Goal: Task Accomplishment & Management: Use online tool/utility

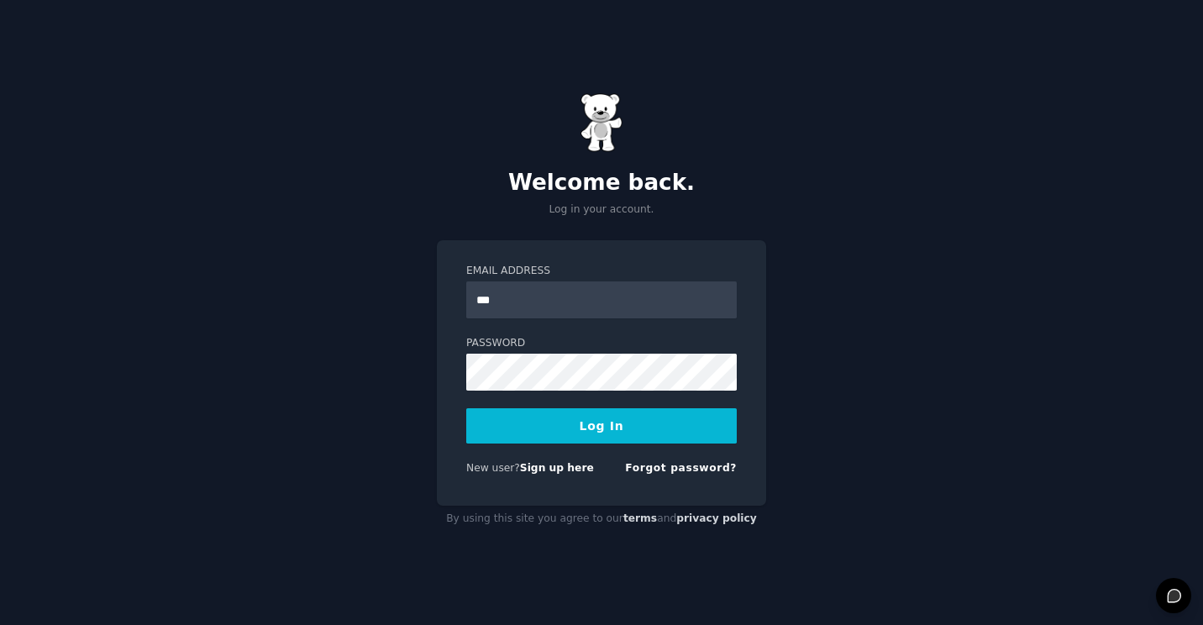
click at [466, 408] on button "Log In" at bounding box center [601, 425] width 270 height 35
type input "**********"
click at [664, 427] on button "Log In" at bounding box center [601, 425] width 270 height 35
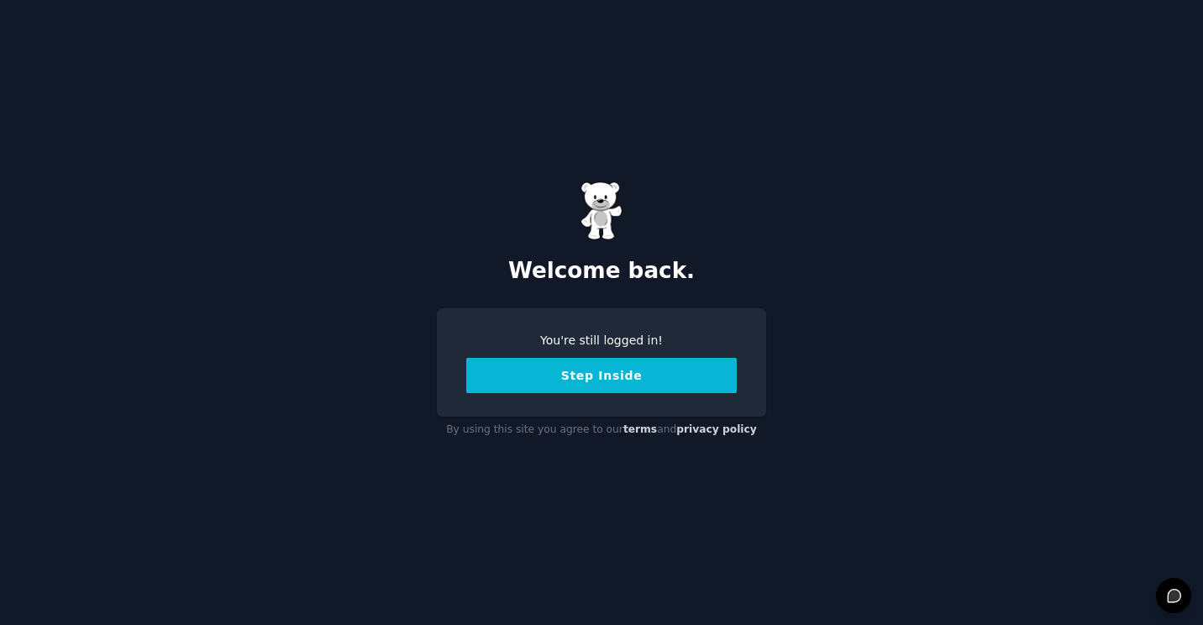
click at [608, 380] on button "Step Inside" at bounding box center [601, 375] width 270 height 35
click at [600, 380] on button "Step Inside" at bounding box center [601, 375] width 270 height 35
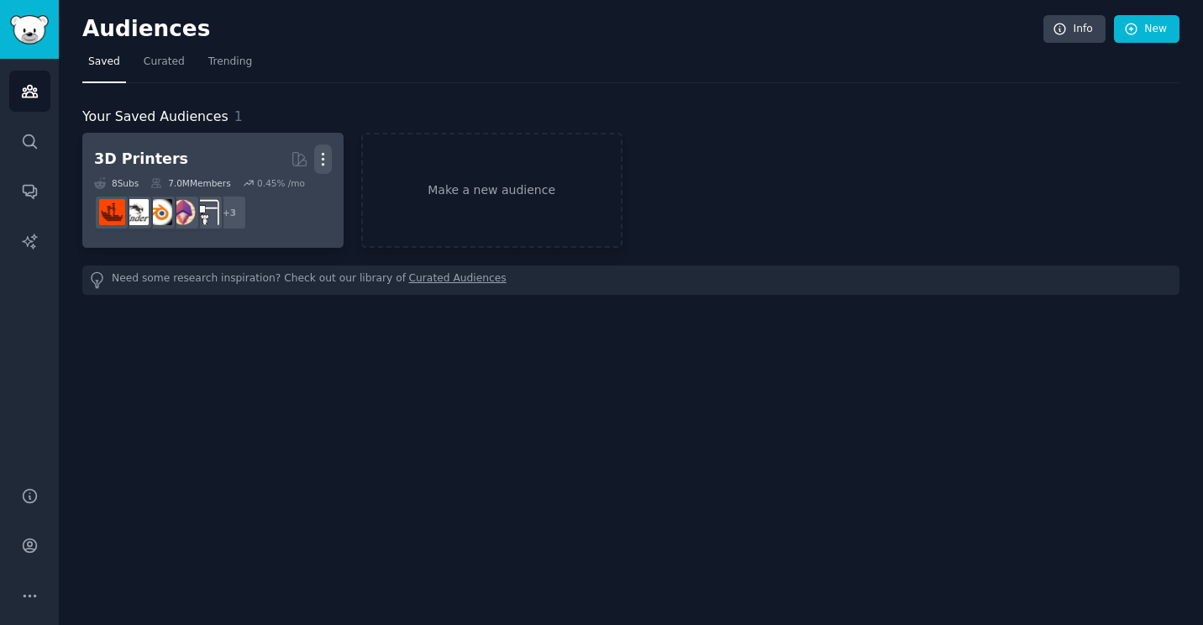
click at [329, 166] on icon "button" at bounding box center [323, 159] width 18 height 18
click at [295, 197] on p "Delete" at bounding box center [277, 195] width 39 height 18
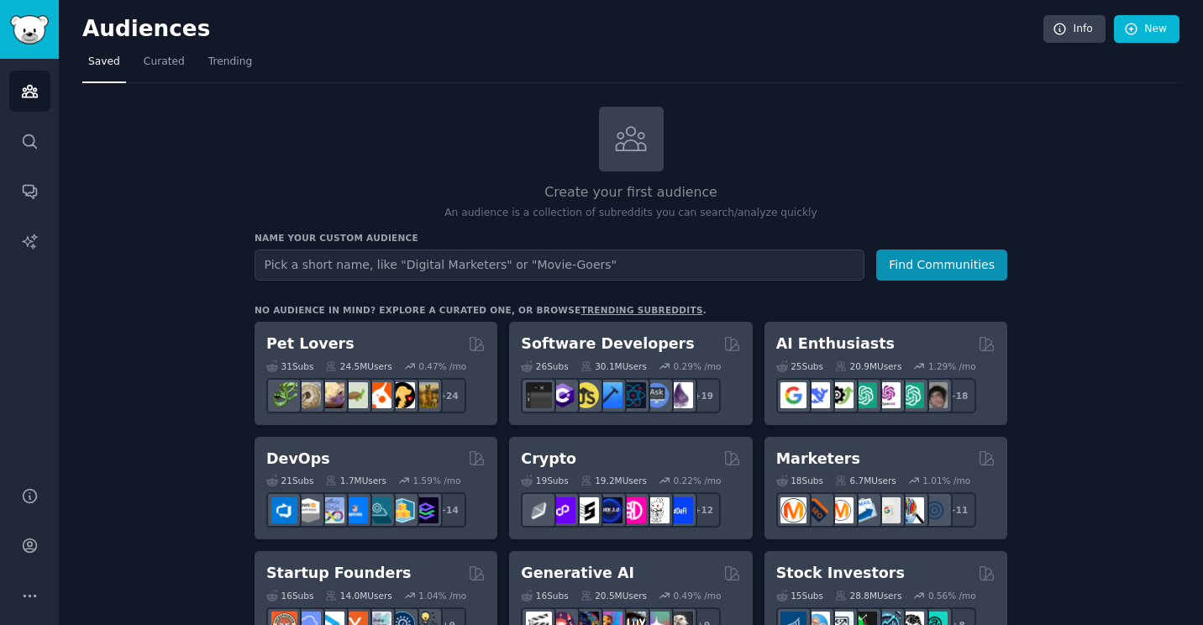
click at [636, 270] on input "text" at bounding box center [559, 264] width 610 height 31
type input "Tirzepatide"
click at [876, 249] on button "Find Communities" at bounding box center [941, 264] width 131 height 31
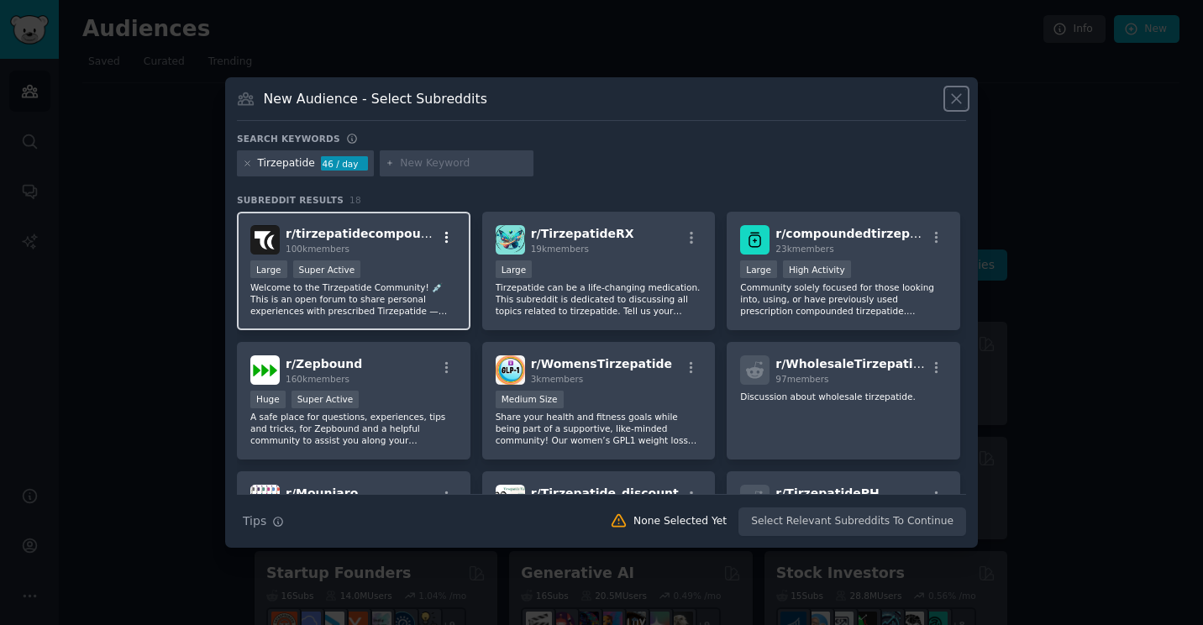
click at [445, 238] on icon "button" at bounding box center [446, 238] width 3 height 12
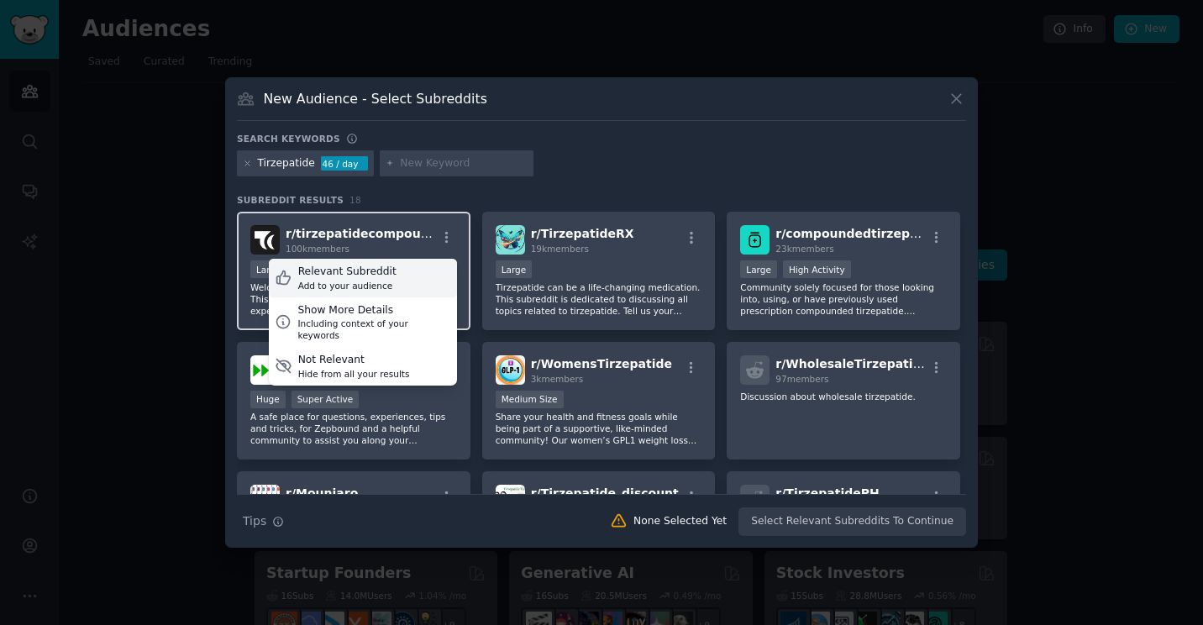
click at [394, 274] on div "Relevant Subreddit Add to your audience" at bounding box center [363, 278] width 188 height 39
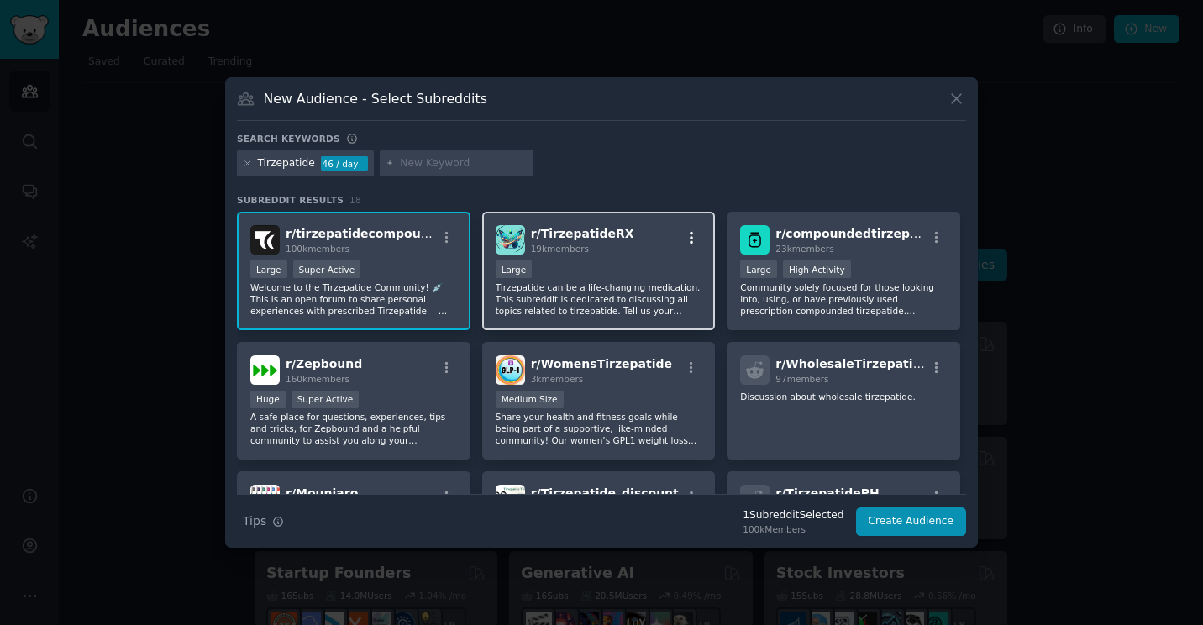
click at [689, 239] on icon "button" at bounding box center [690, 238] width 3 height 12
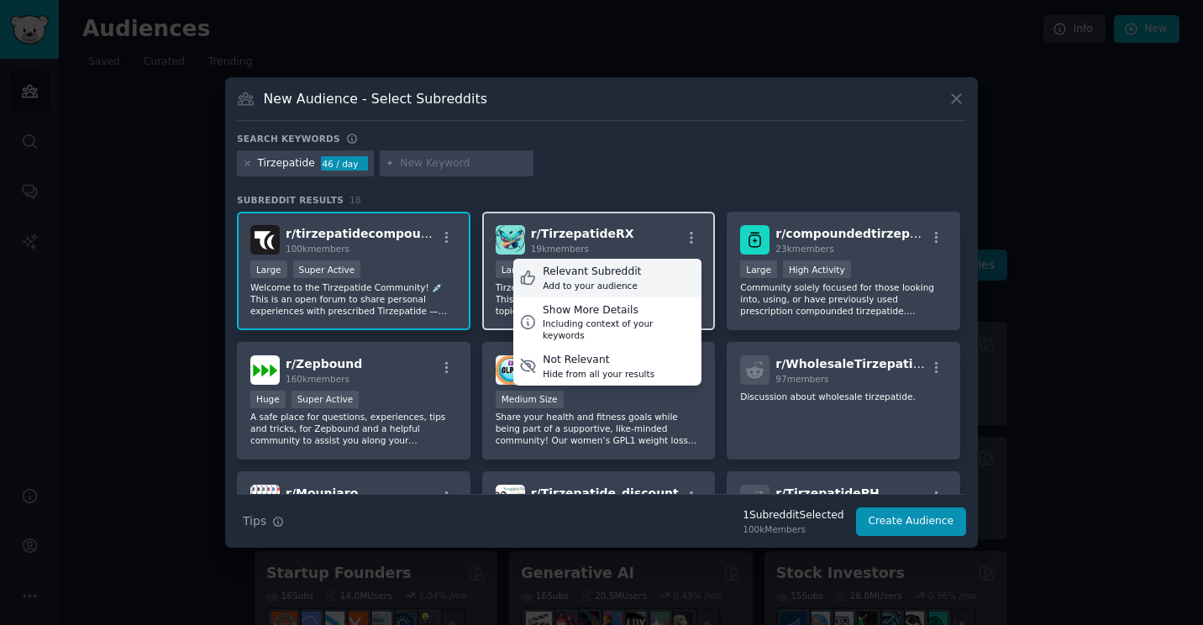
click at [626, 280] on div "Add to your audience" at bounding box center [592, 286] width 98 height 12
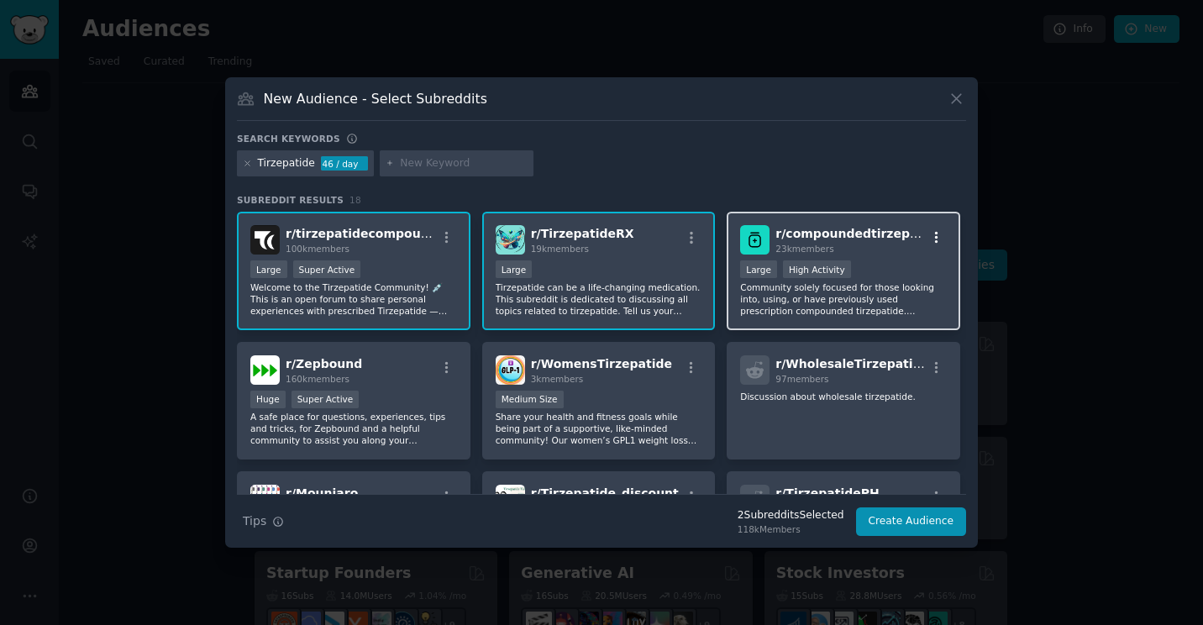
click at [934, 240] on icon "button" at bounding box center [936, 237] width 15 height 15
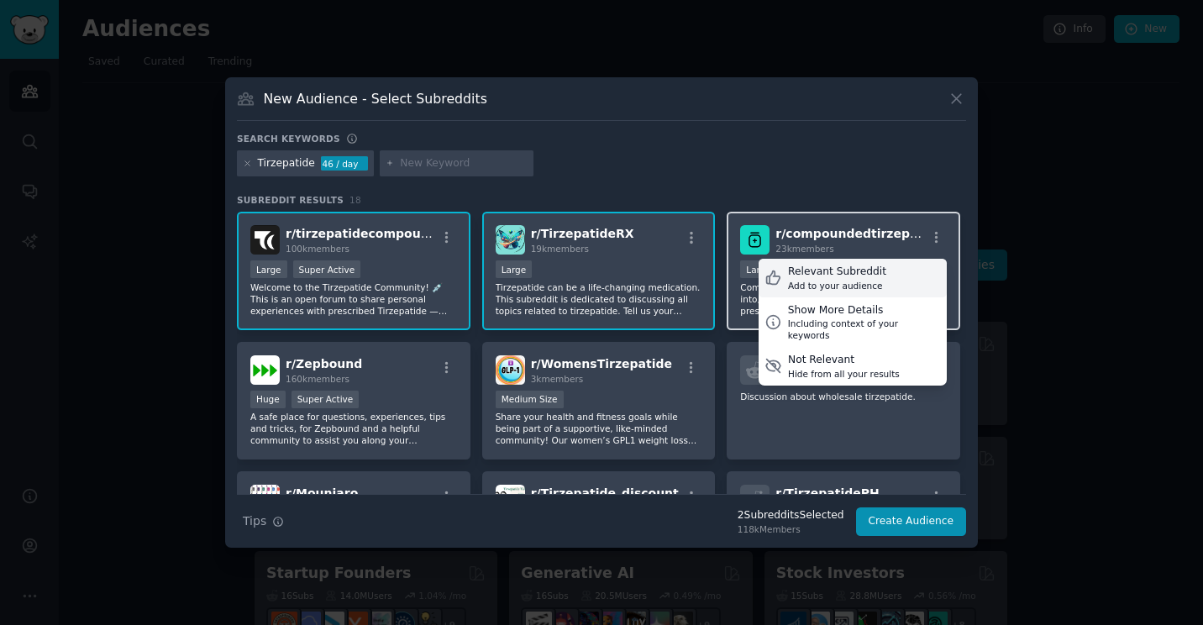
click at [847, 286] on div "Add to your audience" at bounding box center [837, 286] width 98 height 12
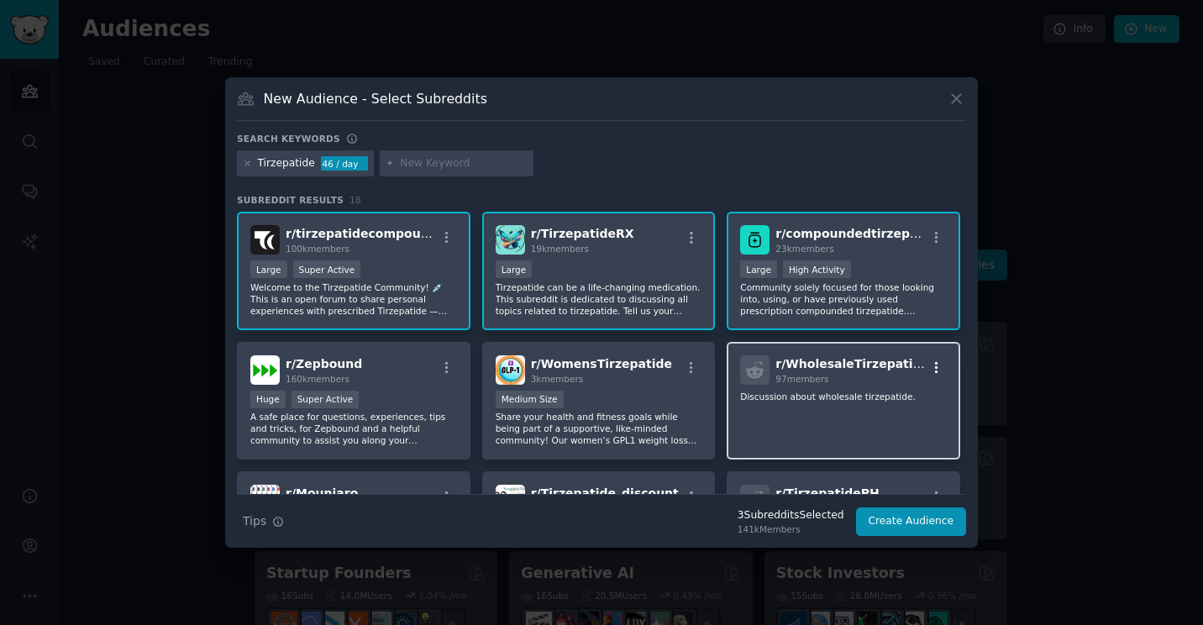
click at [932, 366] on icon "button" at bounding box center [936, 367] width 15 height 15
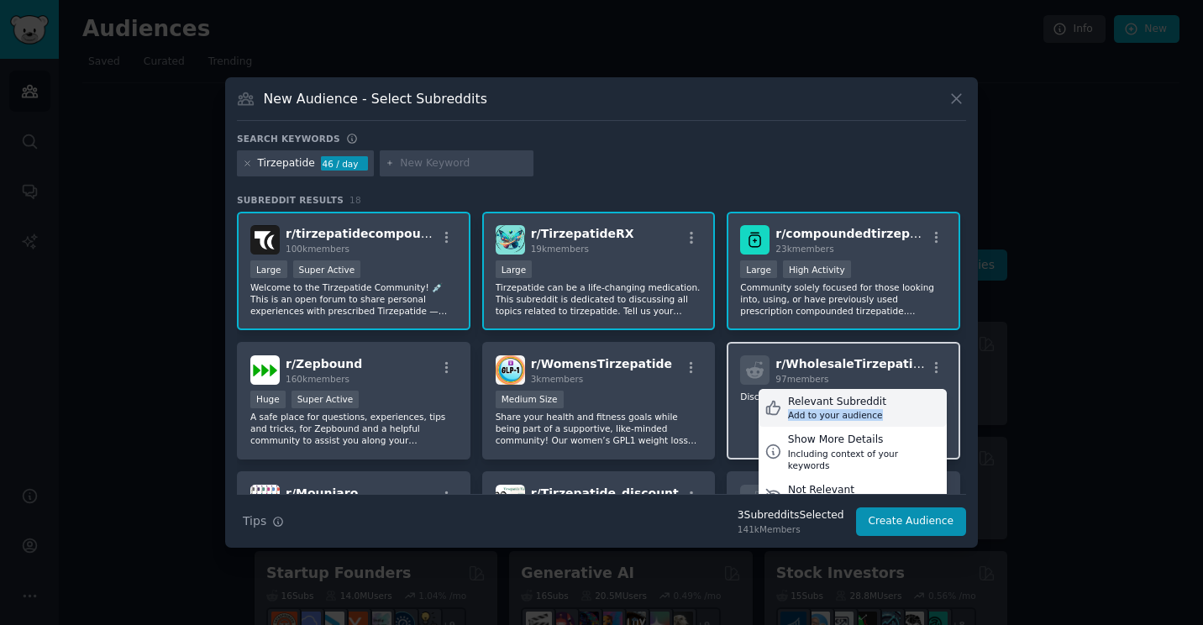
click at [884, 410] on div "Relevant Subreddit Add to your audience" at bounding box center [852, 408] width 188 height 39
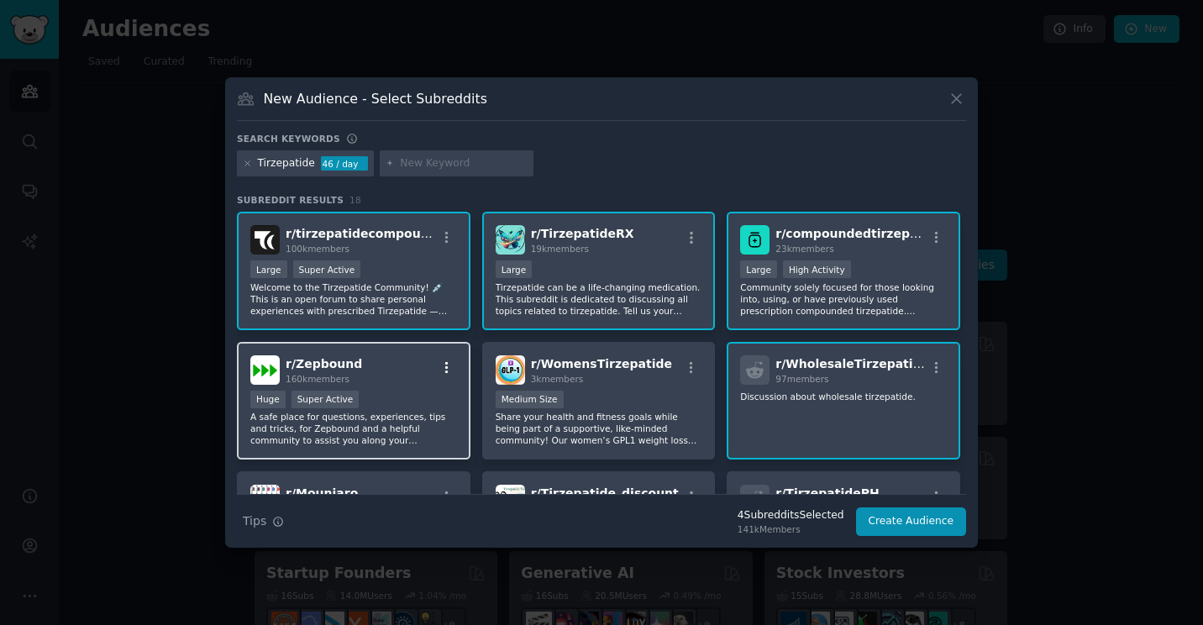
click at [449, 364] on icon "button" at bounding box center [446, 367] width 15 height 15
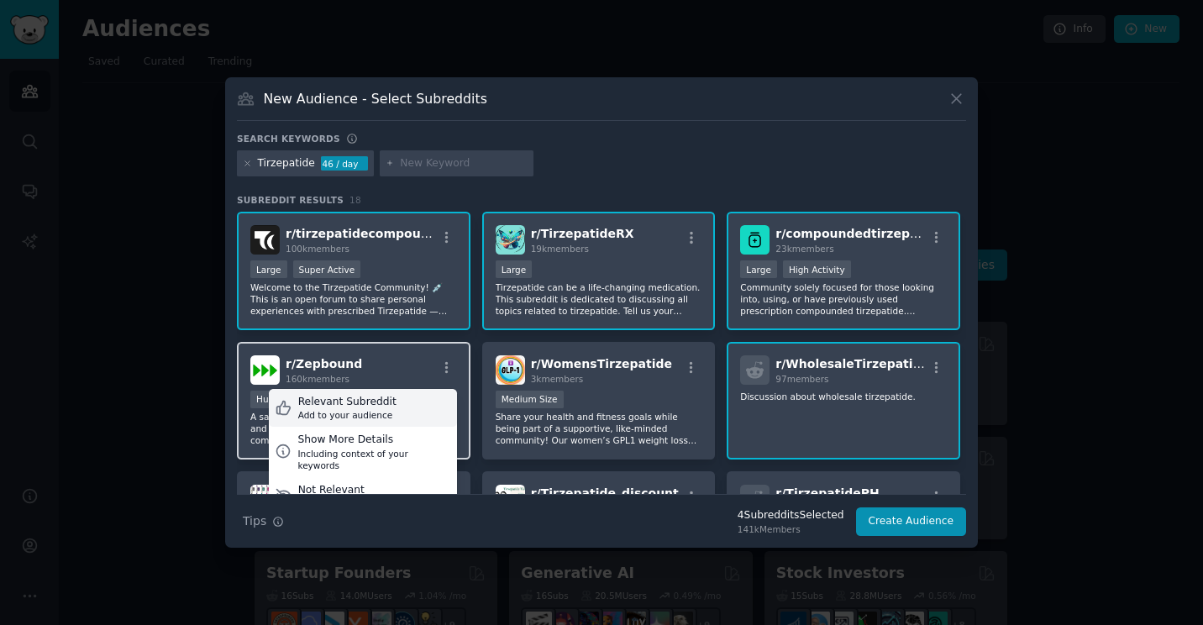
click at [400, 411] on div "Relevant Subreddit Add to your audience" at bounding box center [363, 408] width 188 height 39
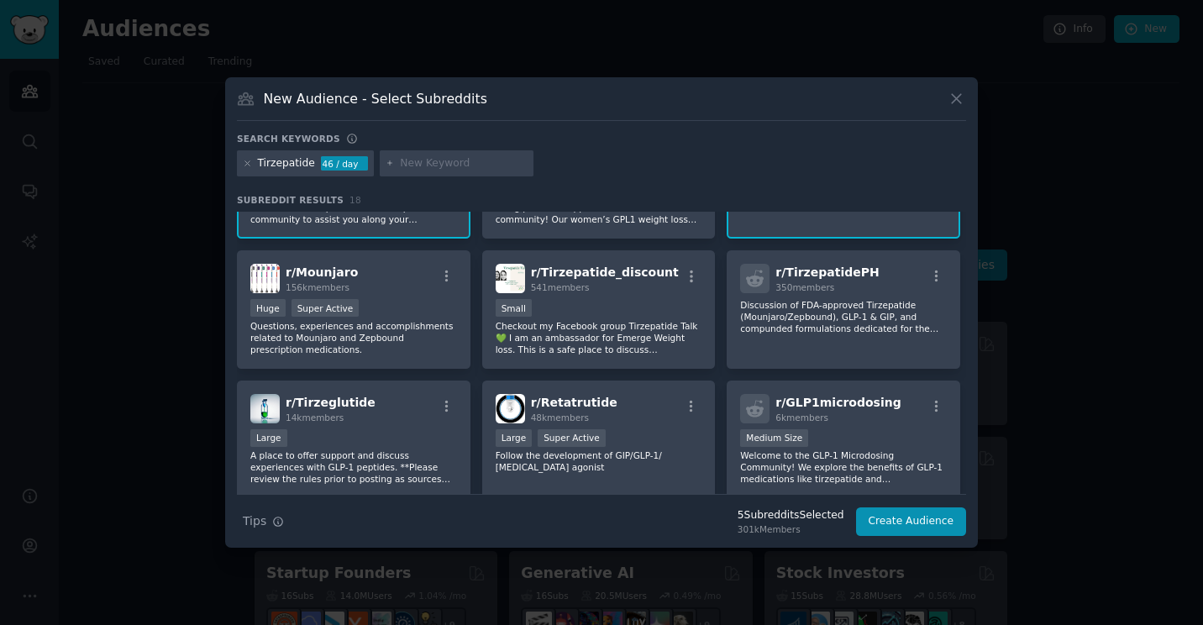
scroll to position [252, 0]
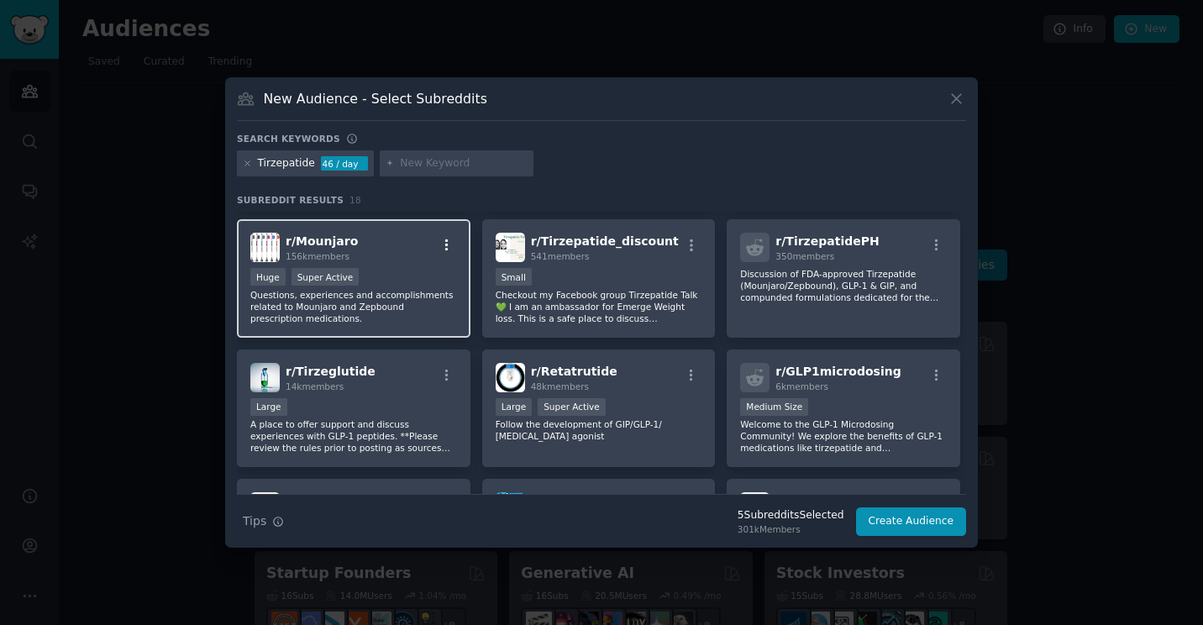
click at [448, 249] on icon "button" at bounding box center [446, 245] width 15 height 15
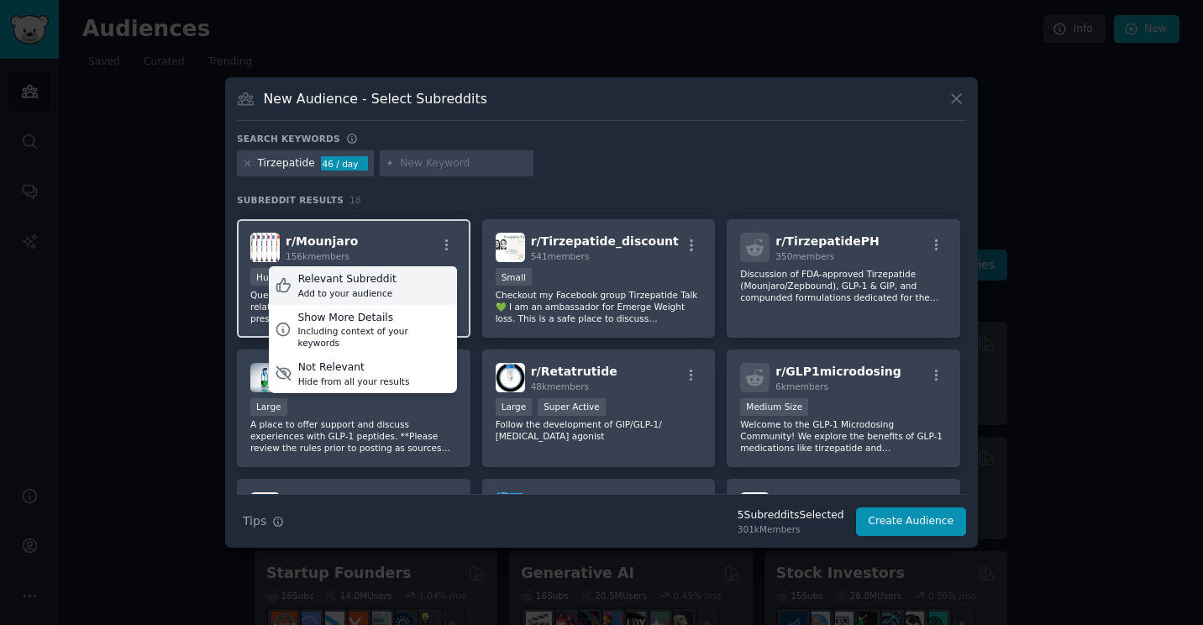
drag, startPoint x: 389, startPoint y: 288, endPoint x: 405, endPoint y: 285, distance: 16.3
click at [391, 288] on div "Relevant Subreddit Add to your audience" at bounding box center [363, 285] width 188 height 39
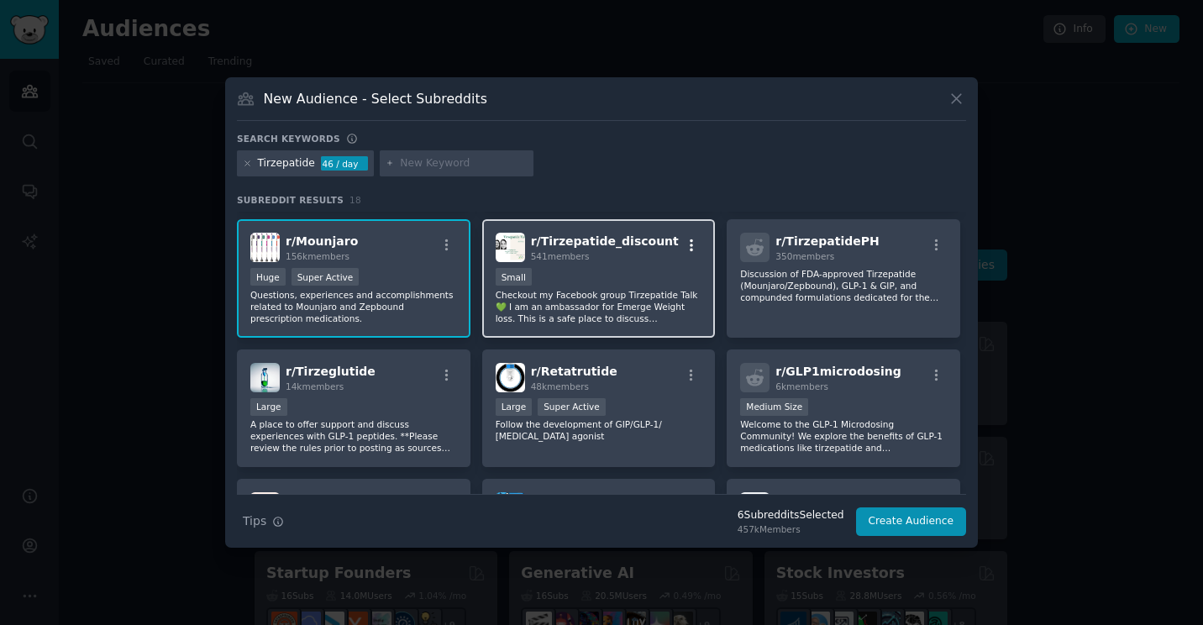
click at [694, 244] on icon "button" at bounding box center [691, 245] width 15 height 15
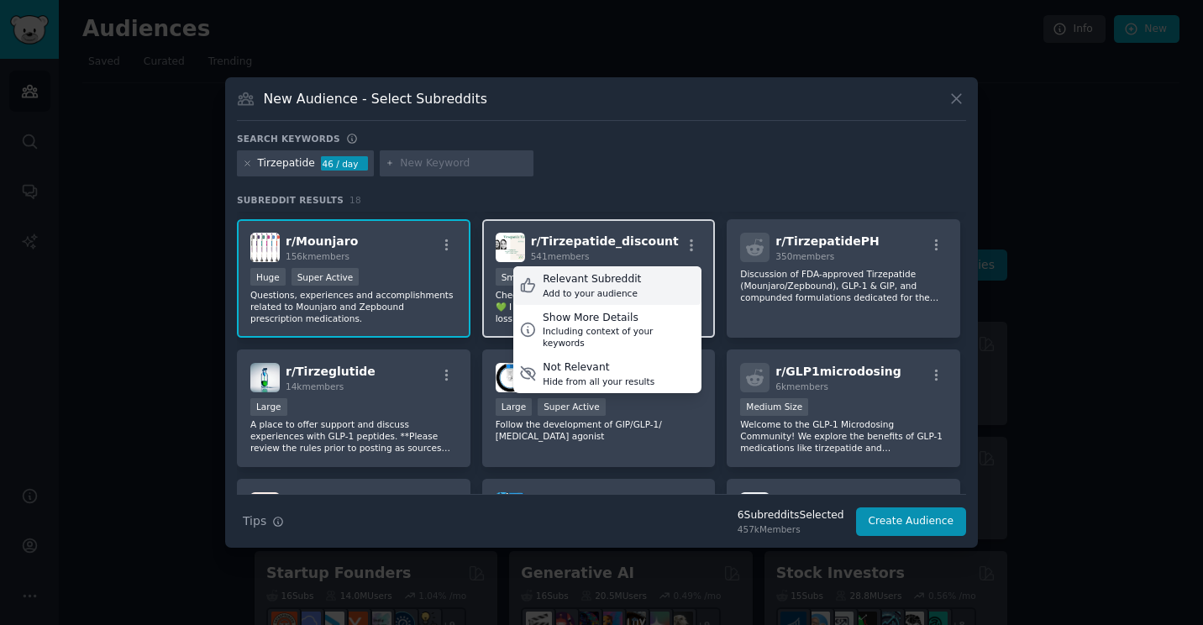
click at [592, 285] on div "Relevant Subreddit" at bounding box center [592, 279] width 98 height 15
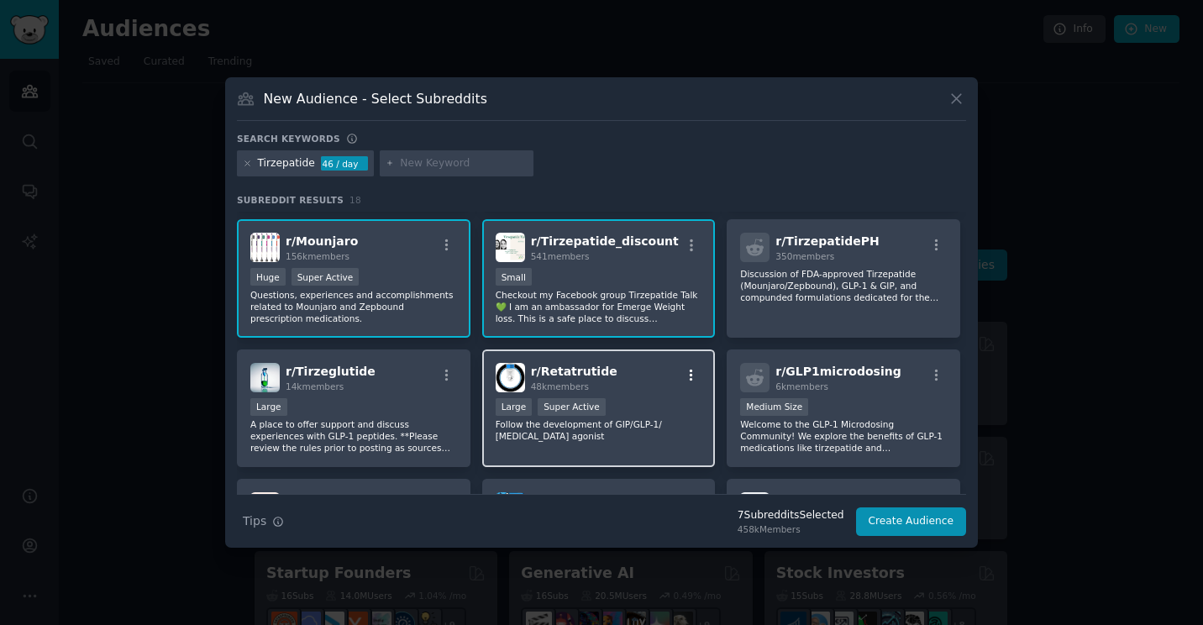
click at [690, 375] on icon "button" at bounding box center [691, 375] width 15 height 15
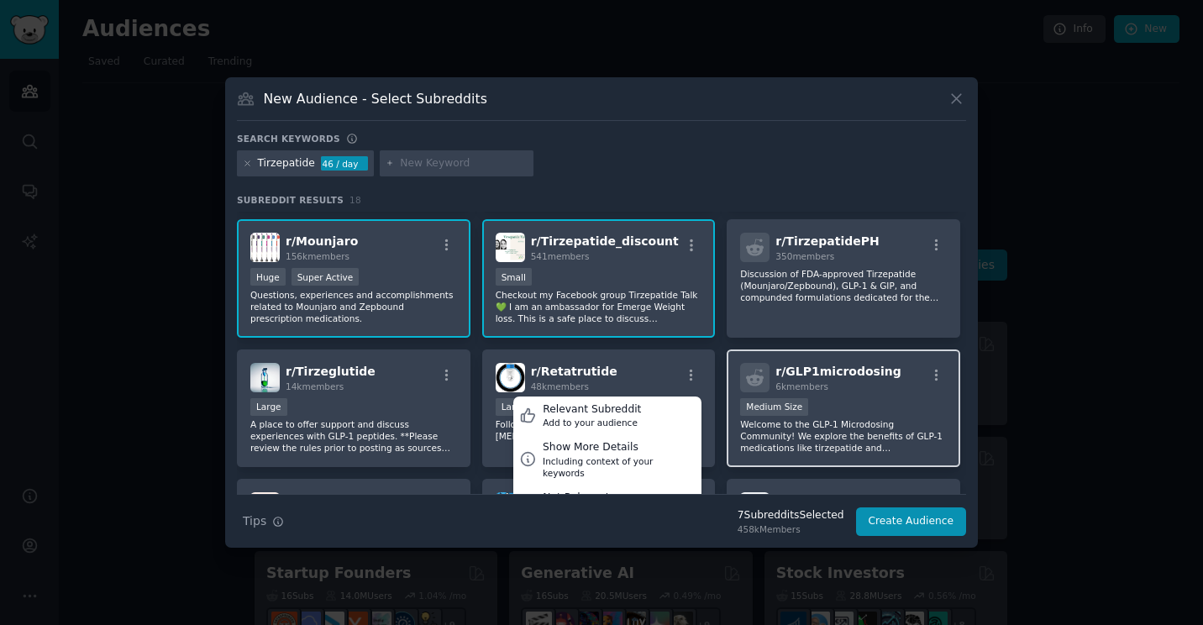
scroll to position [336, 0]
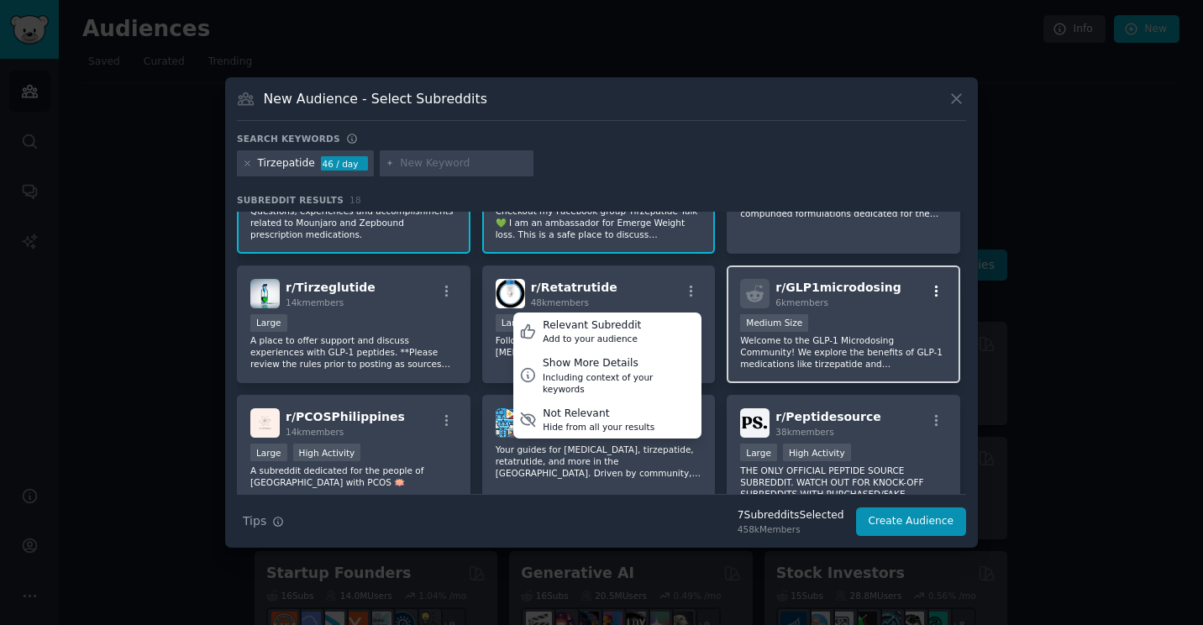
click at [935, 284] on div "r/ GLP1microdosing 6k members" at bounding box center [843, 293] width 207 height 29
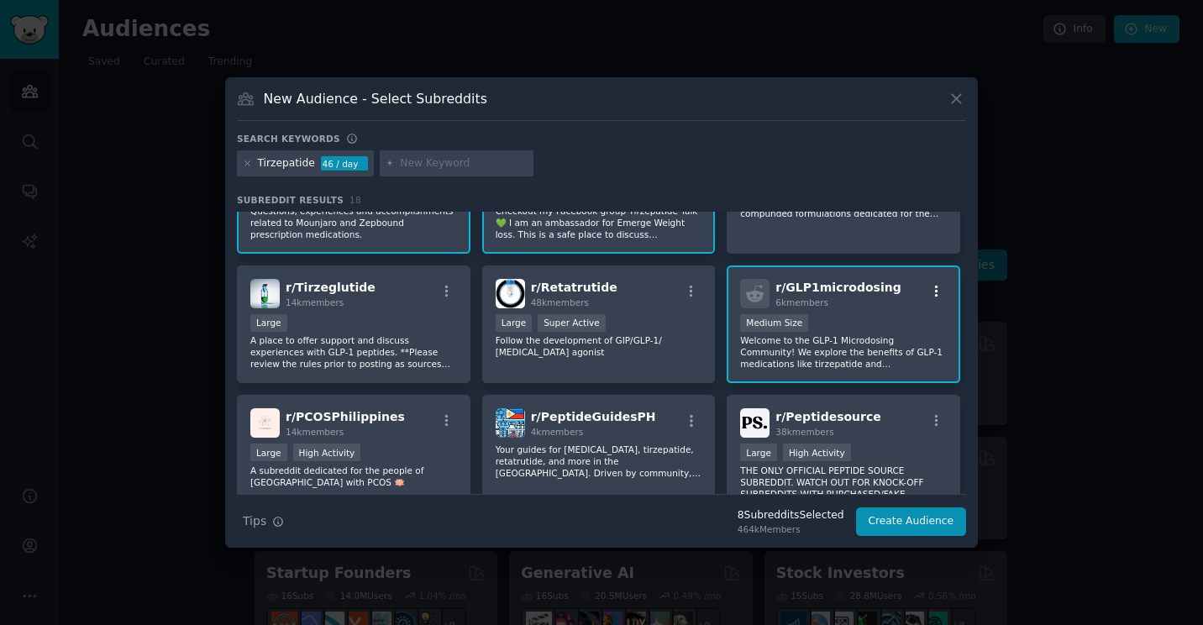
click at [937, 291] on icon "button" at bounding box center [936, 291] width 15 height 15
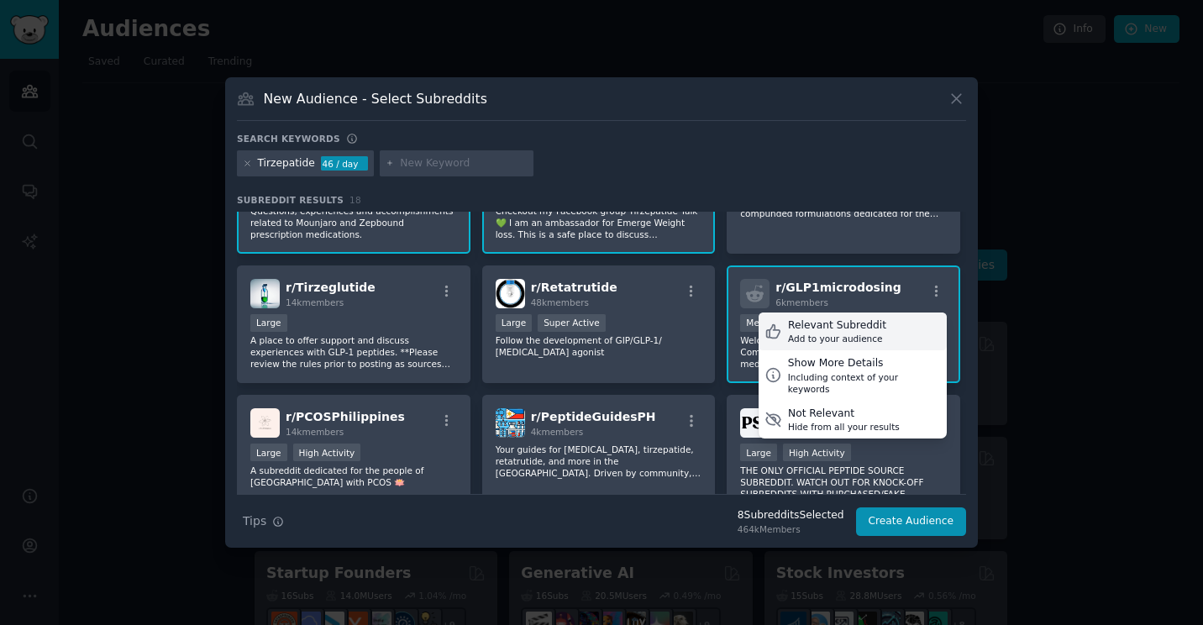
click at [837, 330] on div "Relevant Subreddit" at bounding box center [837, 325] width 98 height 15
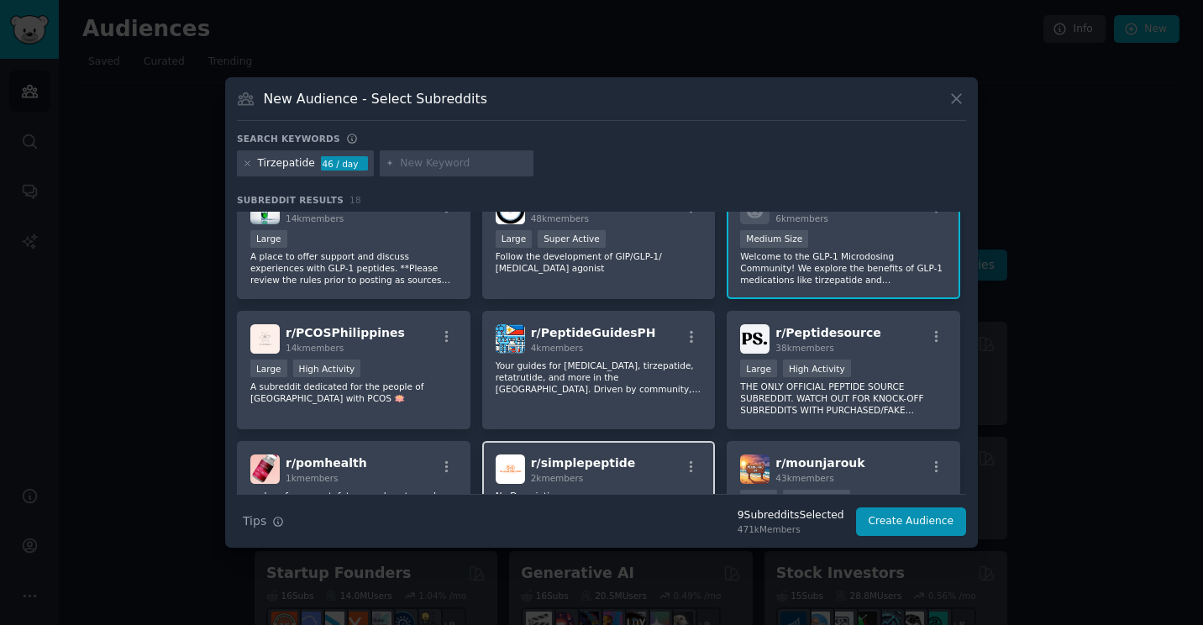
scroll to position [504, 0]
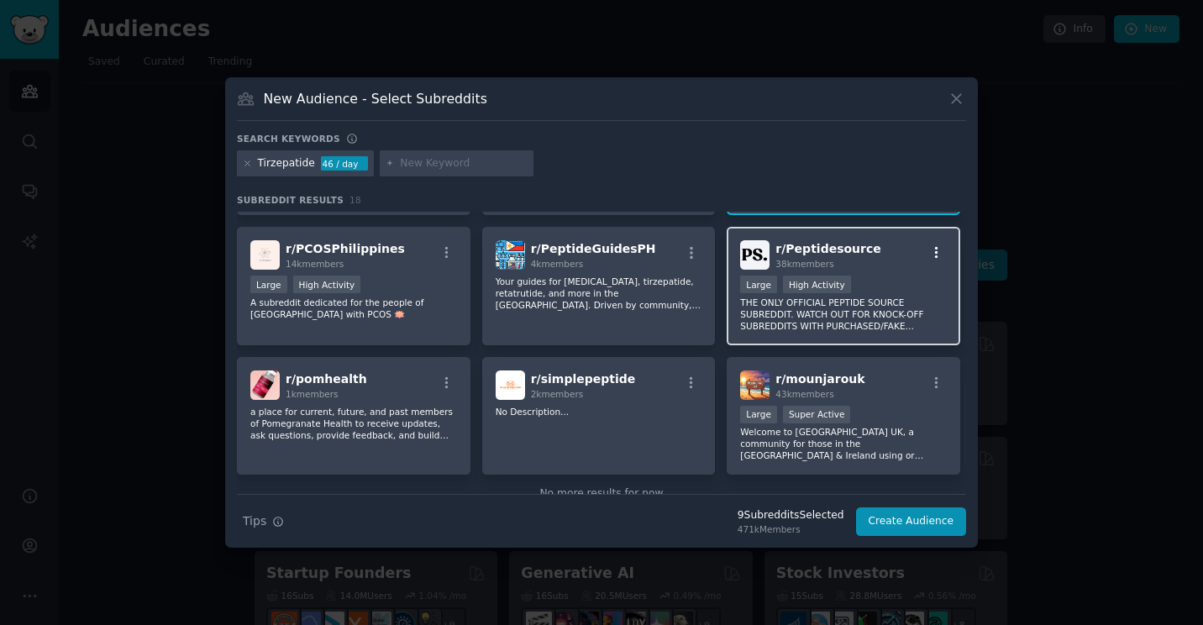
click at [937, 256] on icon "button" at bounding box center [936, 252] width 15 height 15
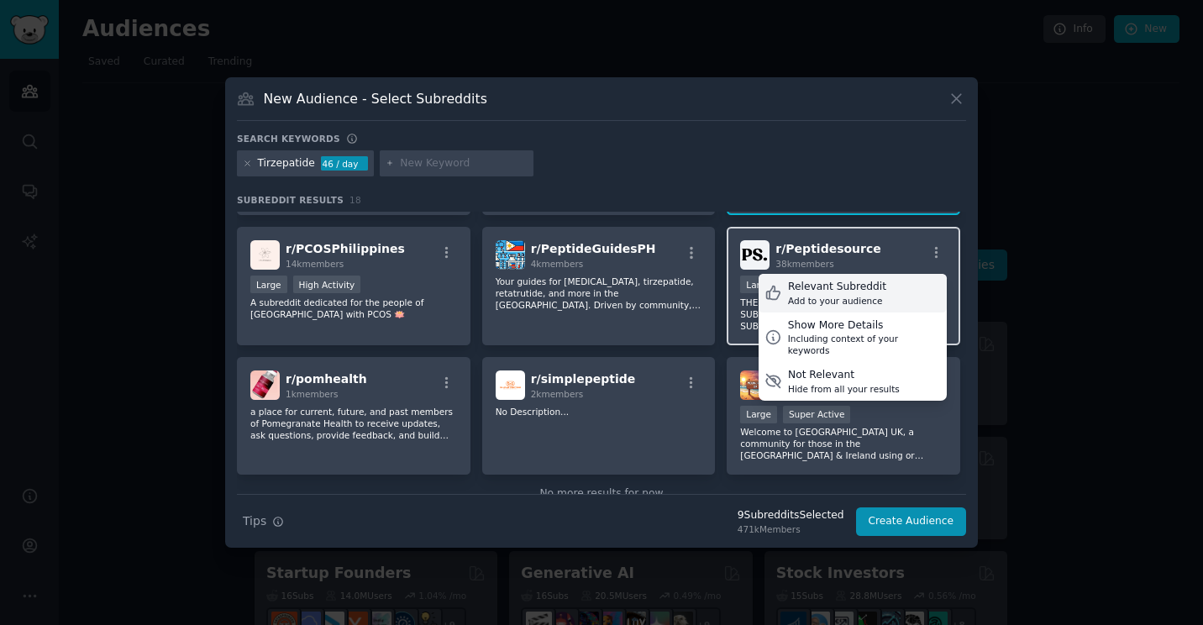
click at [862, 301] on div "Add to your audience" at bounding box center [837, 301] width 98 height 12
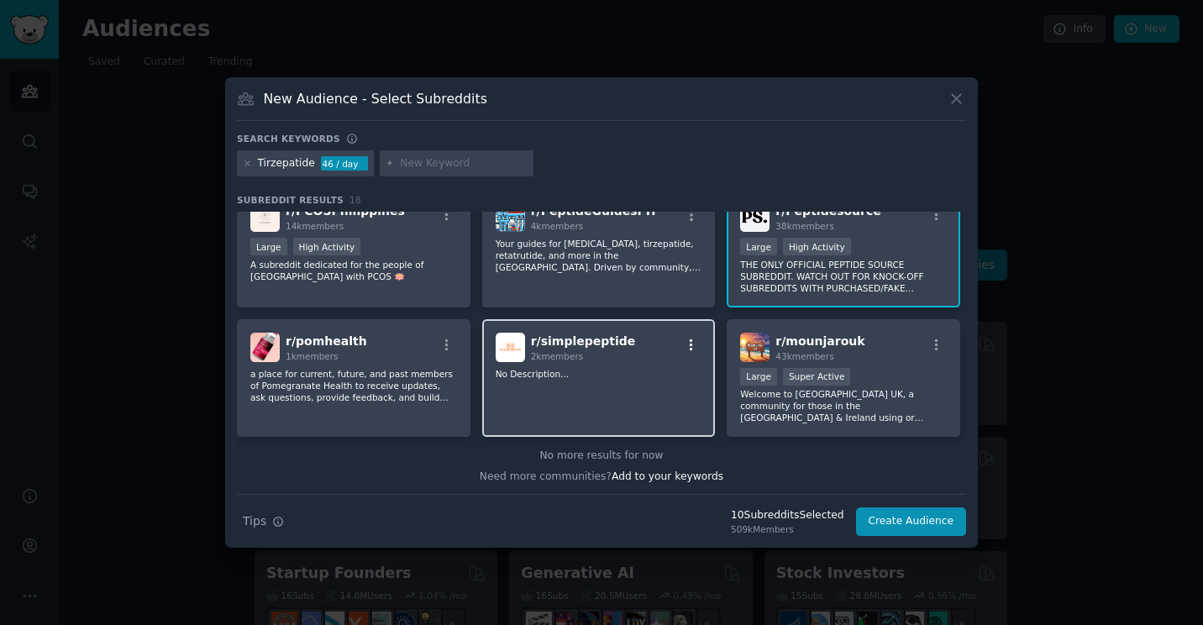
scroll to position [543, 0]
click at [693, 338] on div "r/ simplepeptide 2k members" at bounding box center [598, 345] width 207 height 29
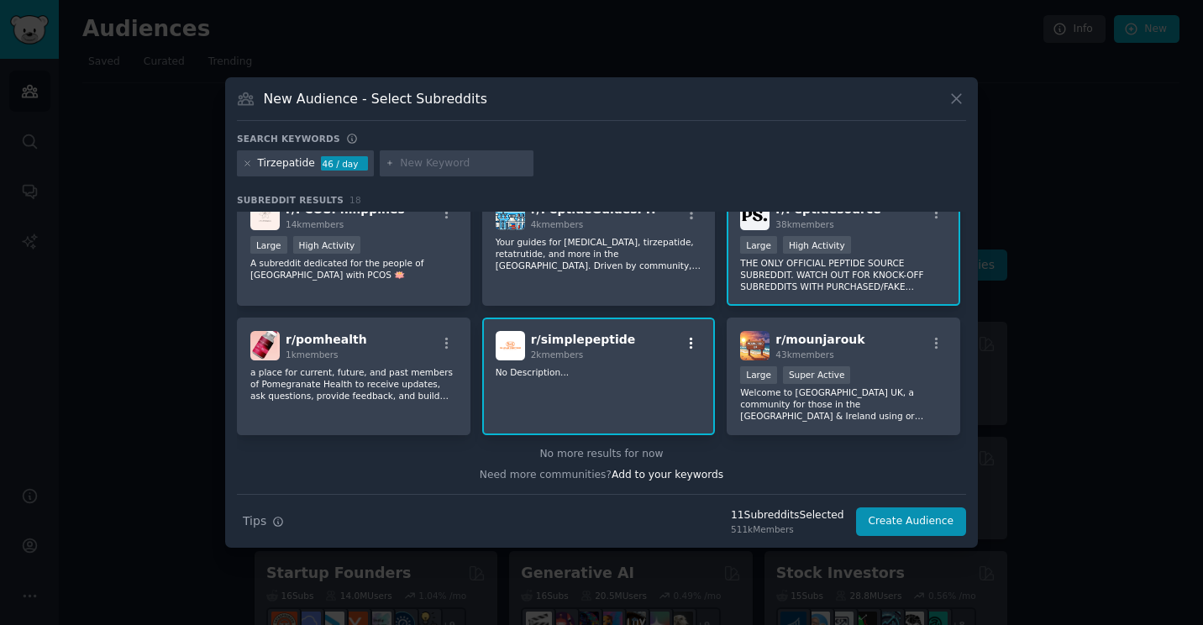
click at [693, 343] on icon "button" at bounding box center [691, 343] width 15 height 15
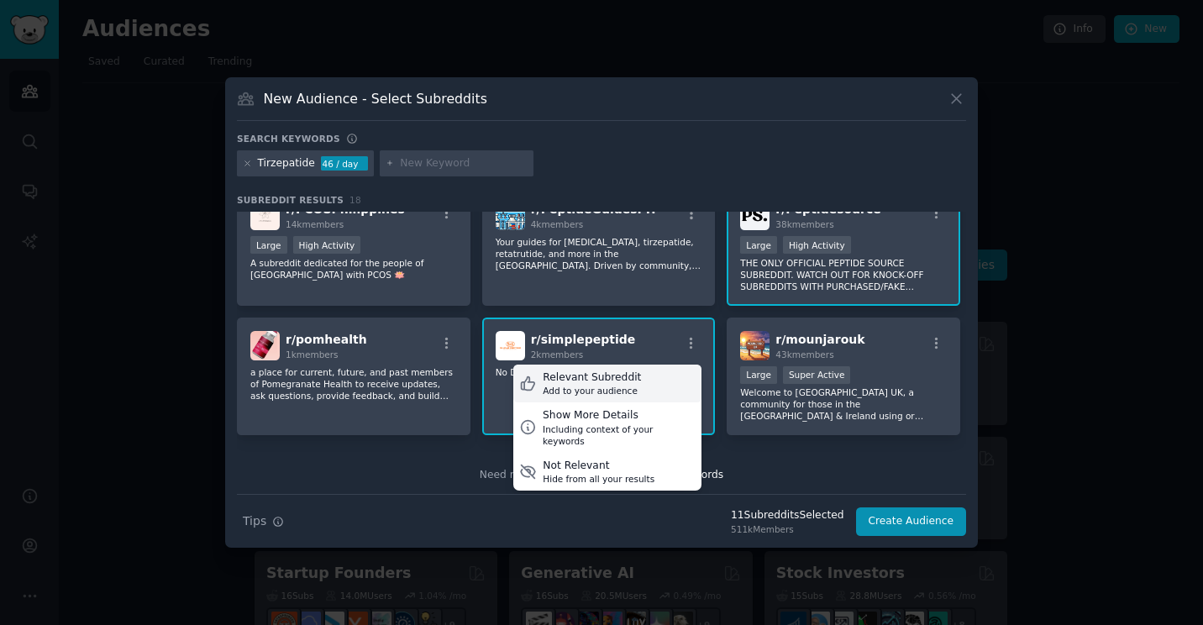
click at [651, 385] on div "Relevant Subreddit Add to your audience" at bounding box center [607, 383] width 188 height 39
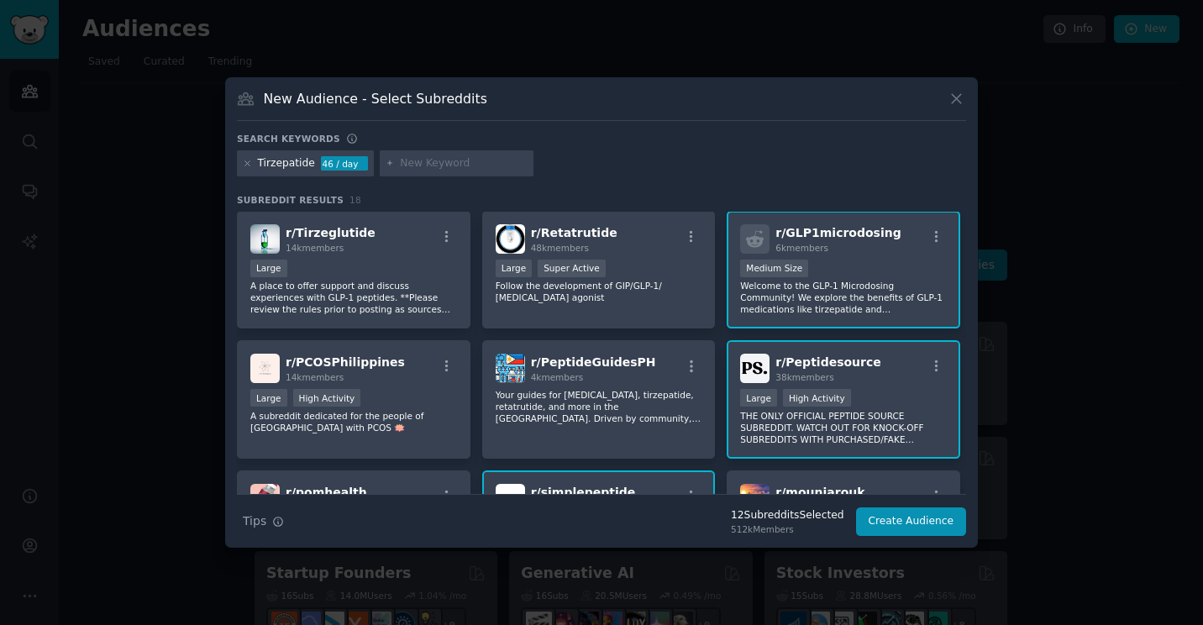
scroll to position [420, 0]
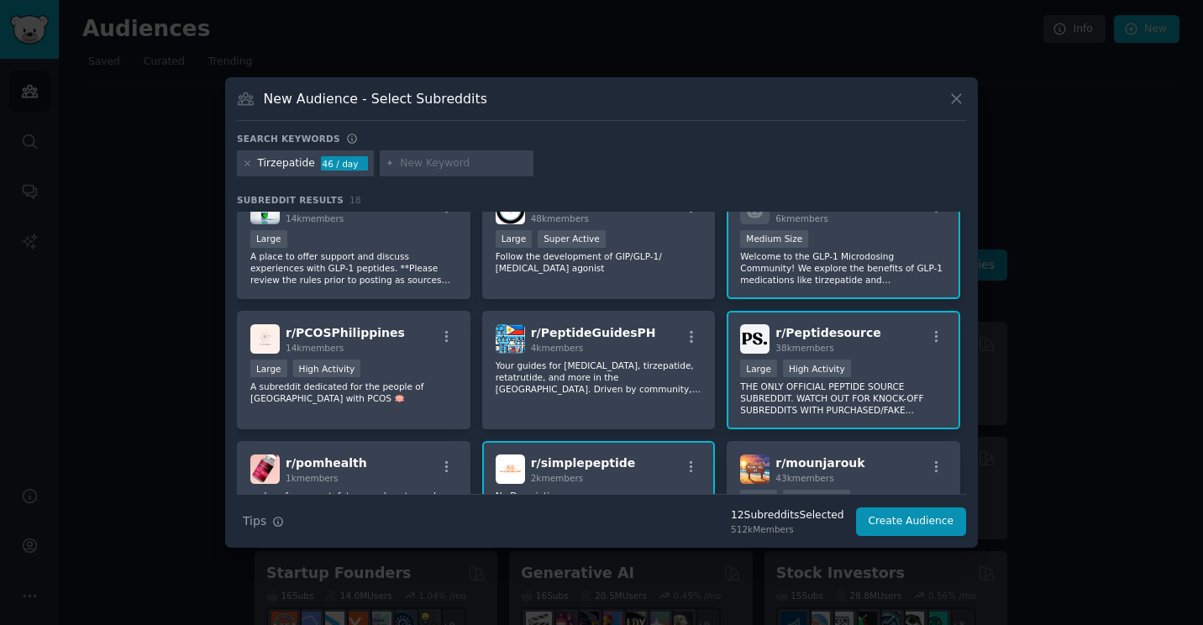
click at [433, 167] on input "text" at bounding box center [464, 163] width 128 height 15
type input "Zepbound"
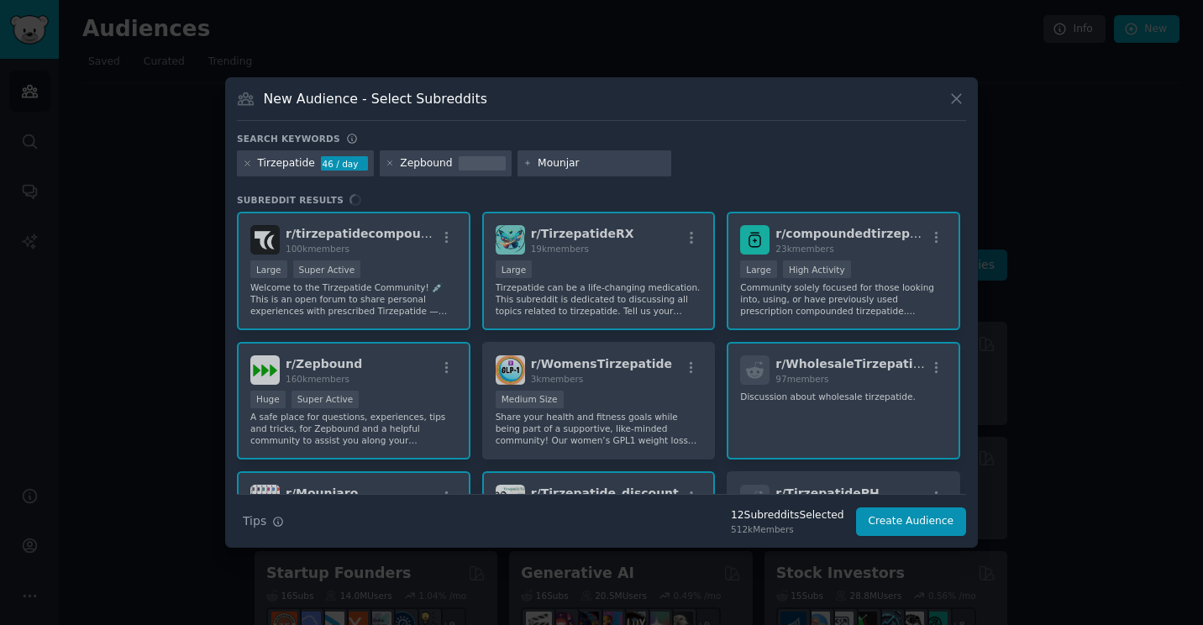
type input "Mounjaro"
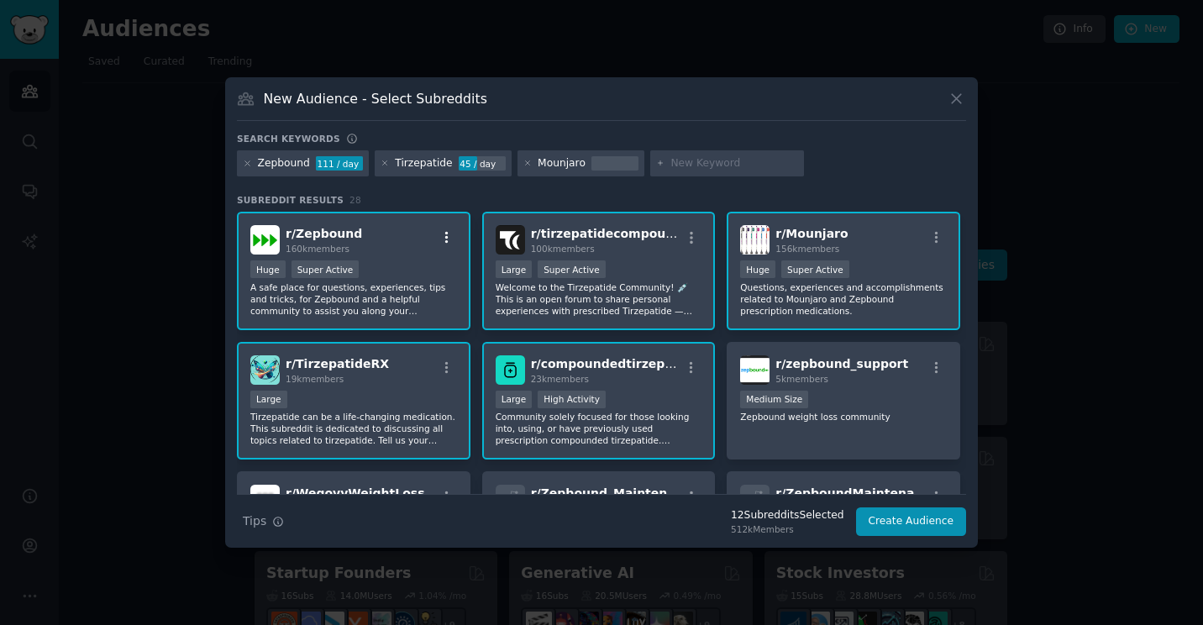
click at [444, 240] on icon "button" at bounding box center [446, 237] width 15 height 15
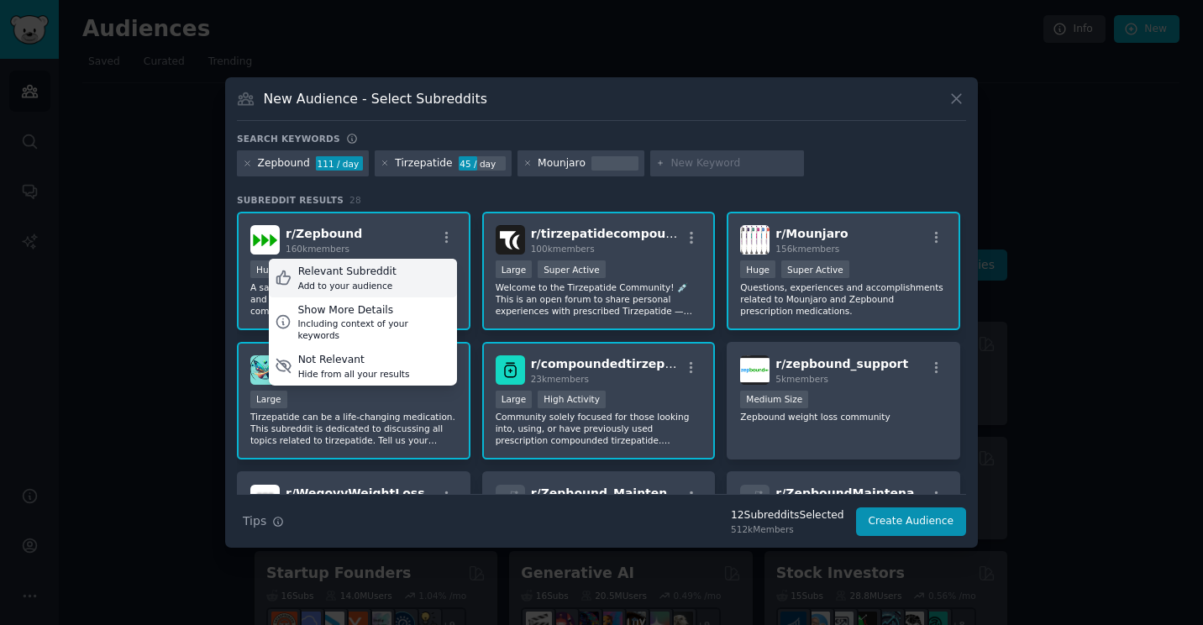
click at [371, 278] on div "Relevant Subreddit" at bounding box center [347, 272] width 98 height 15
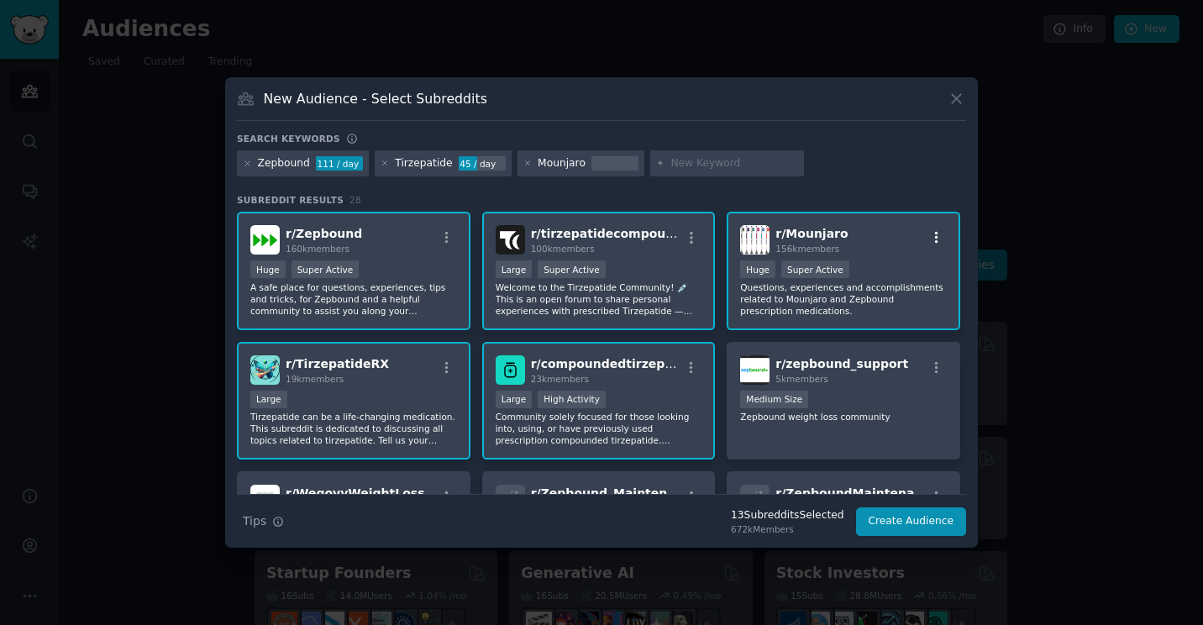
click at [934, 244] on icon "button" at bounding box center [936, 237] width 15 height 15
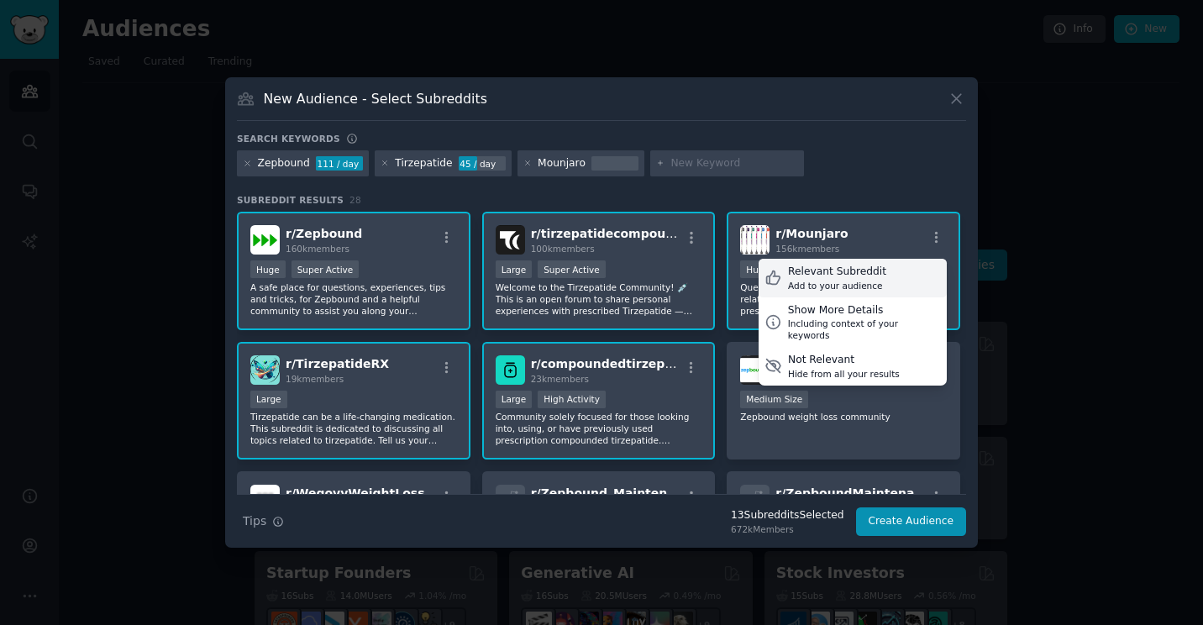
click at [841, 277] on div "Relevant Subreddit" at bounding box center [837, 272] width 98 height 15
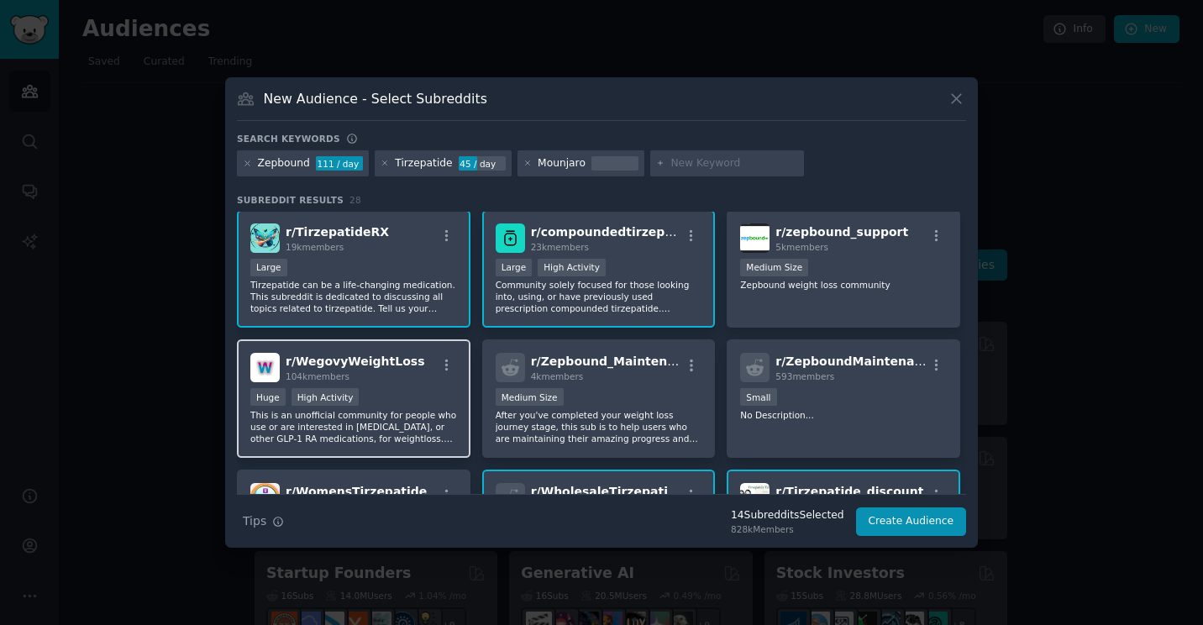
scroll to position [168, 0]
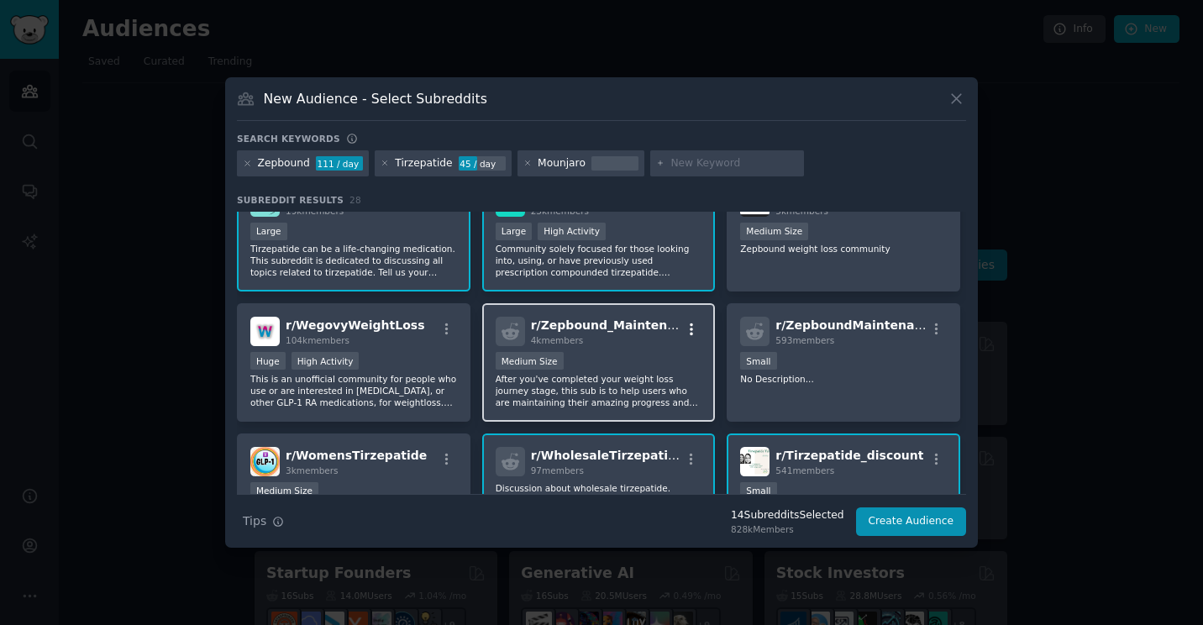
click at [691, 328] on icon "button" at bounding box center [691, 329] width 15 height 15
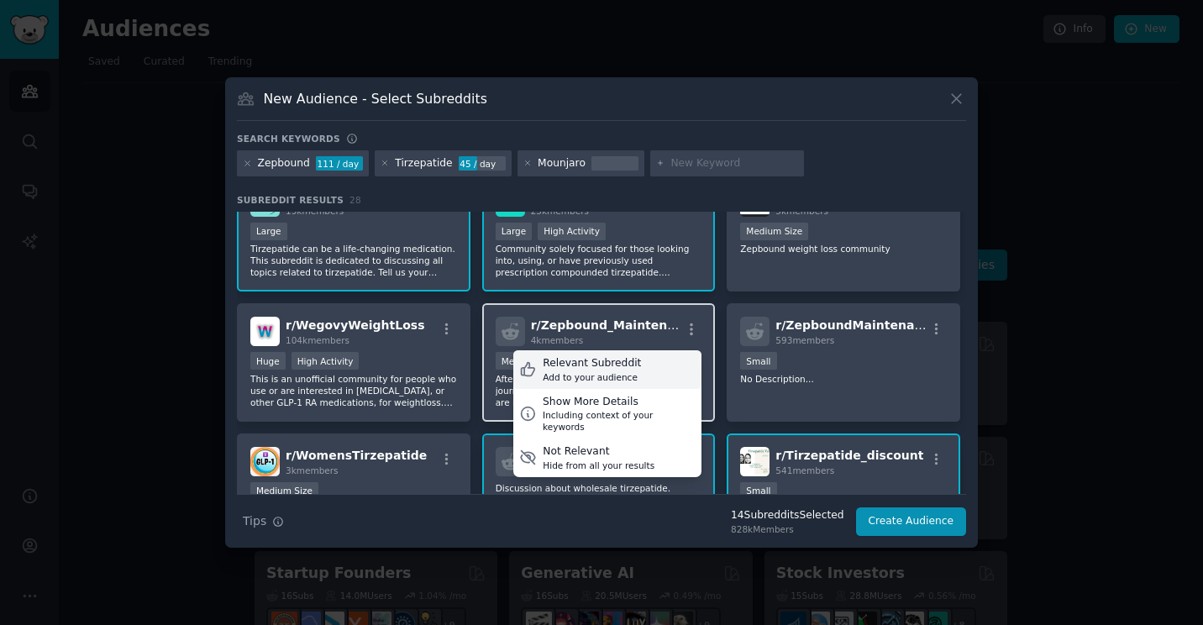
click at [650, 364] on div "Relevant Subreddit Add to your audience" at bounding box center [607, 369] width 188 height 39
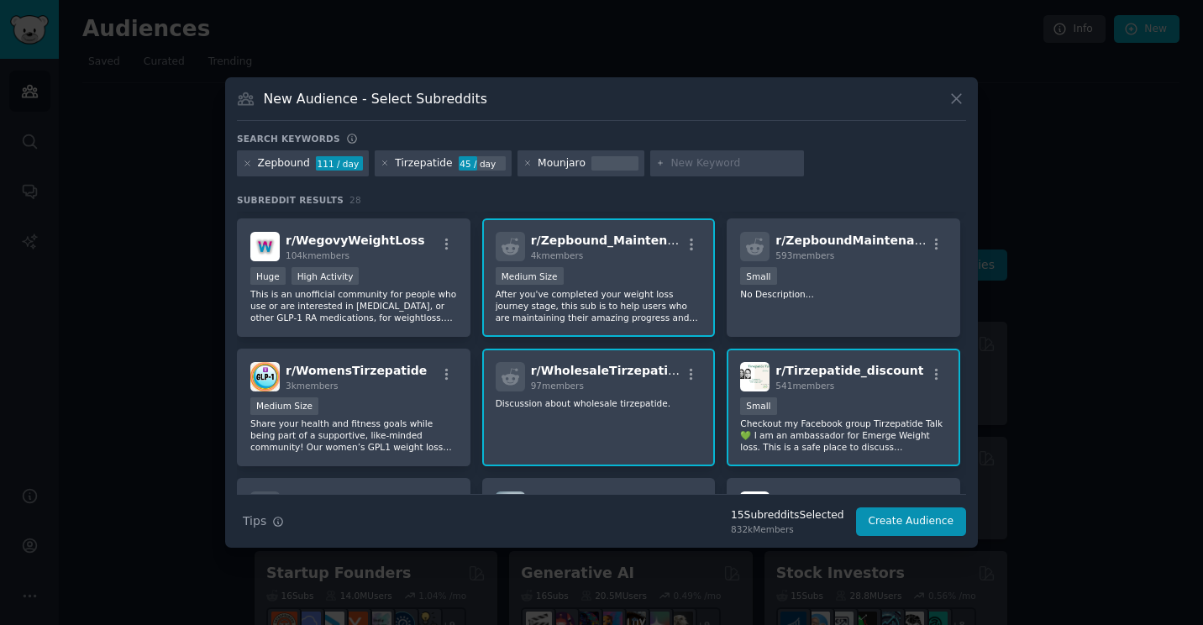
scroll to position [336, 0]
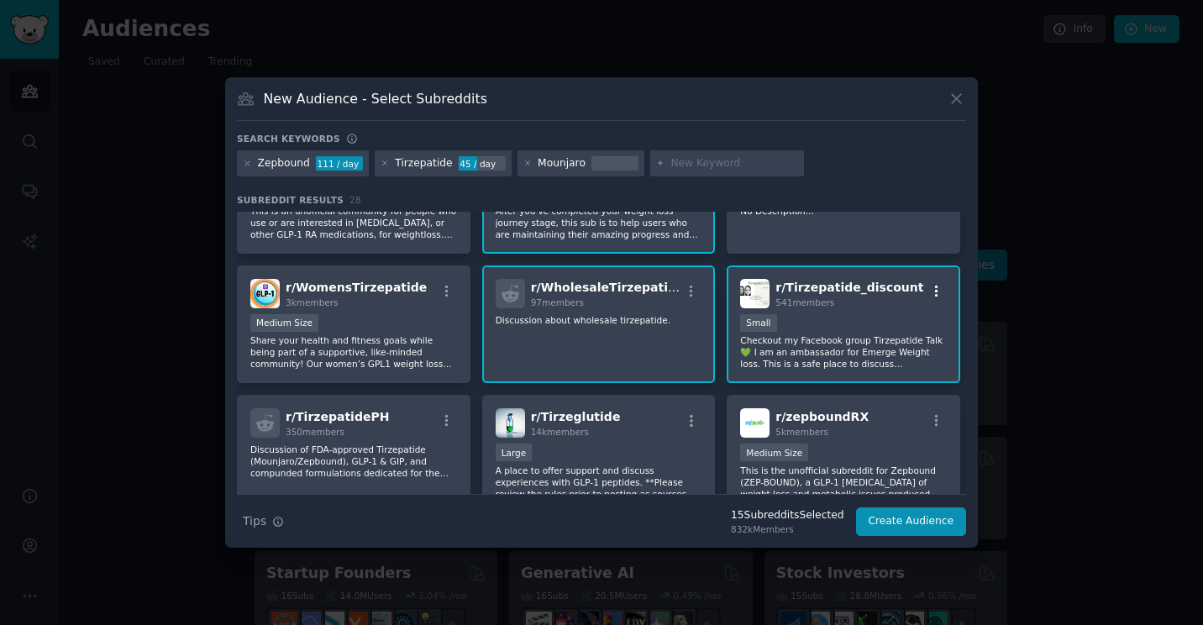
click at [930, 294] on icon "button" at bounding box center [936, 291] width 15 height 15
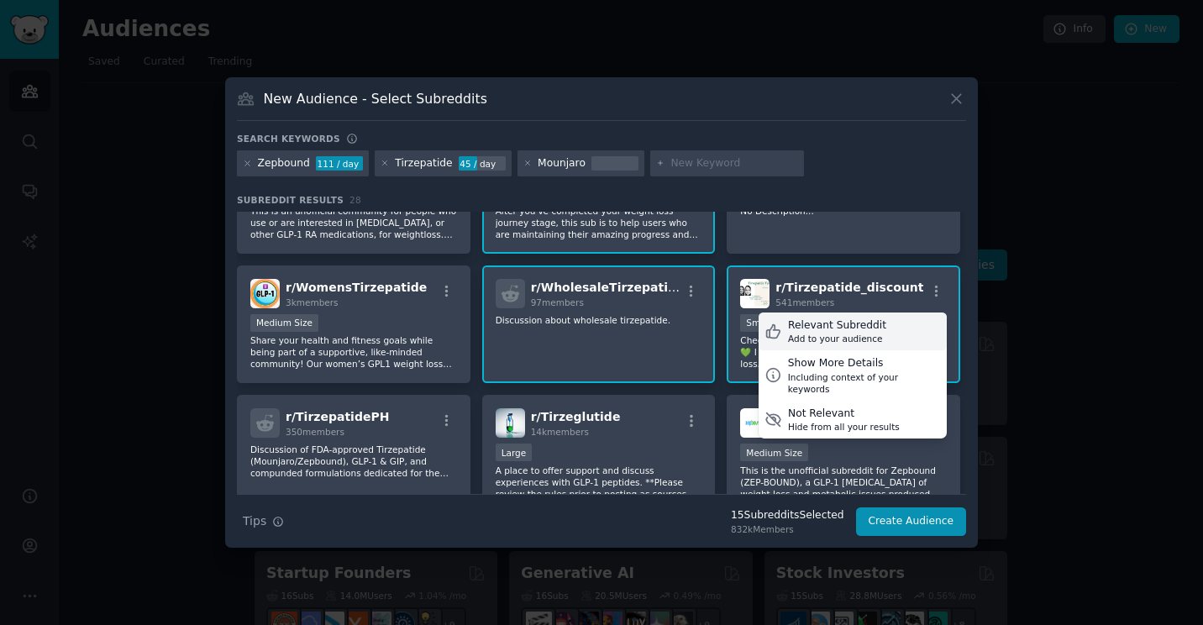
click at [881, 333] on div "Relevant Subreddit Add to your audience" at bounding box center [852, 331] width 188 height 39
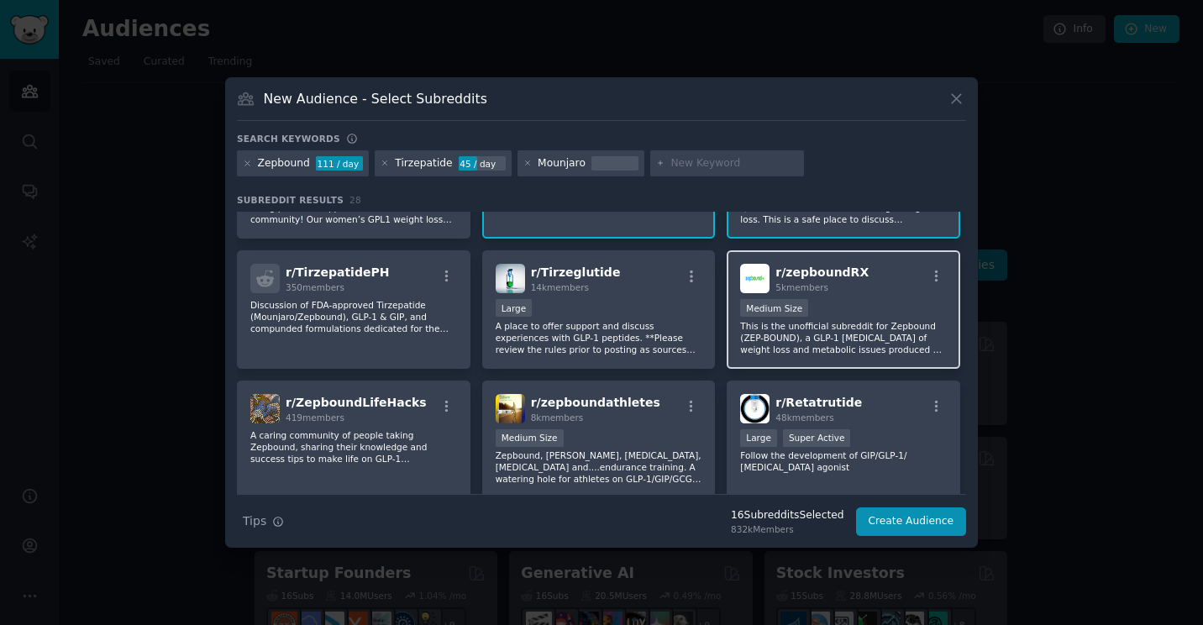
scroll to position [588, 0]
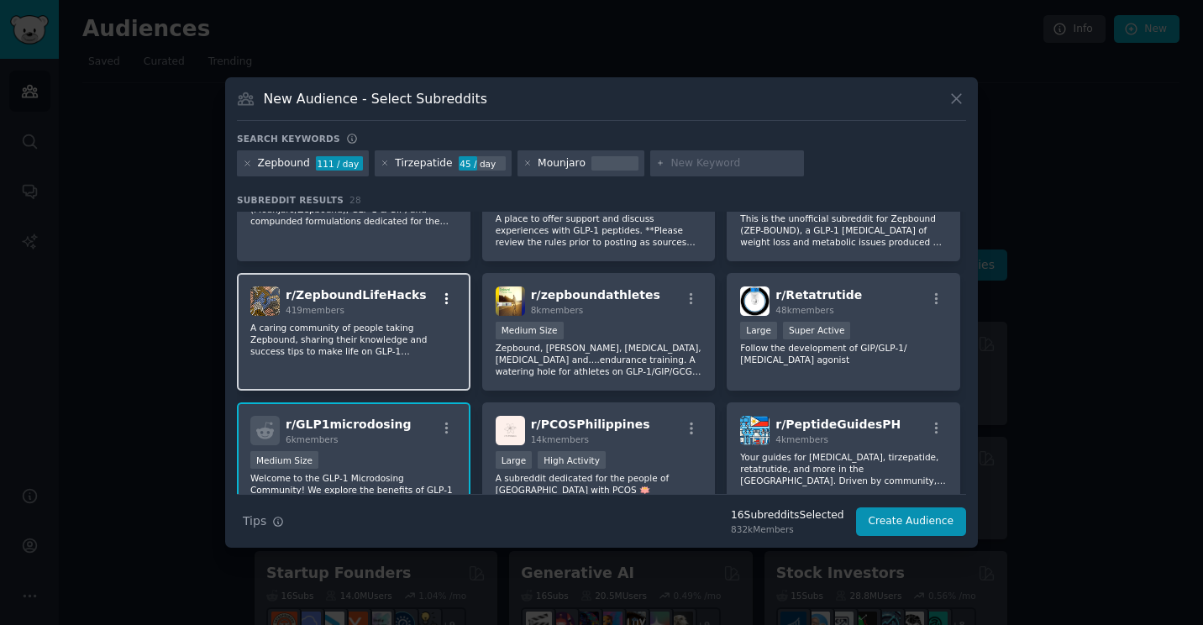
click at [447, 292] on icon "button" at bounding box center [446, 298] width 15 height 15
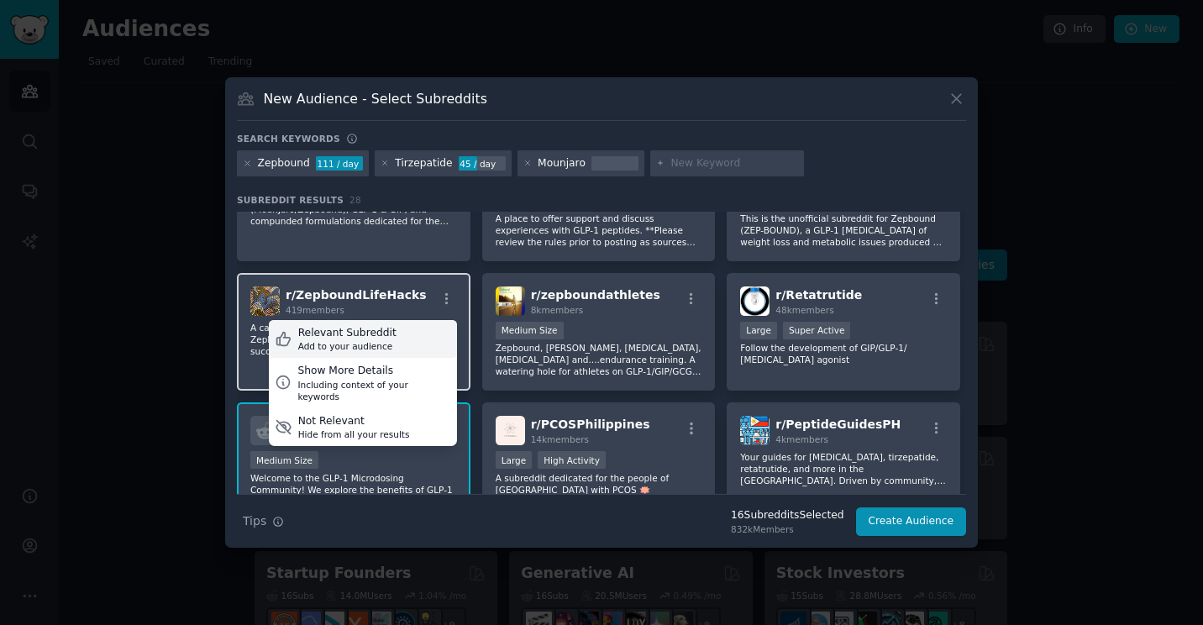
click at [382, 342] on div "Add to your audience" at bounding box center [347, 346] width 98 height 12
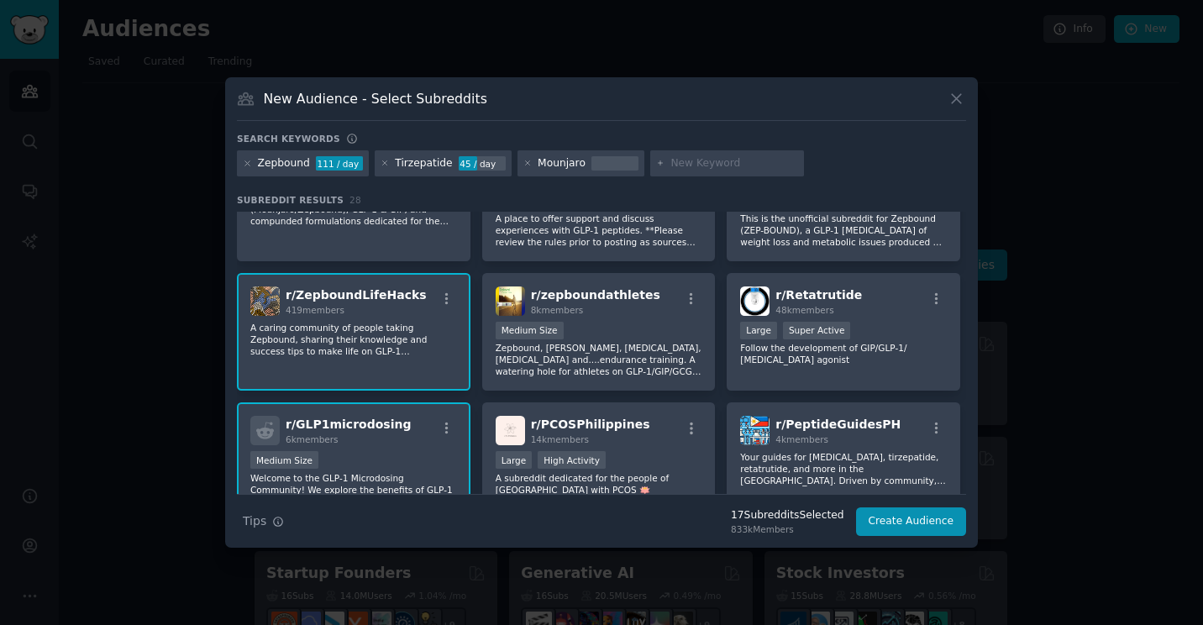
drag, startPoint x: 370, startPoint y: 292, endPoint x: 349, endPoint y: 298, distance: 21.8
click at [349, 298] on span "r/ ZepboundLifeHacks" at bounding box center [356, 294] width 141 height 13
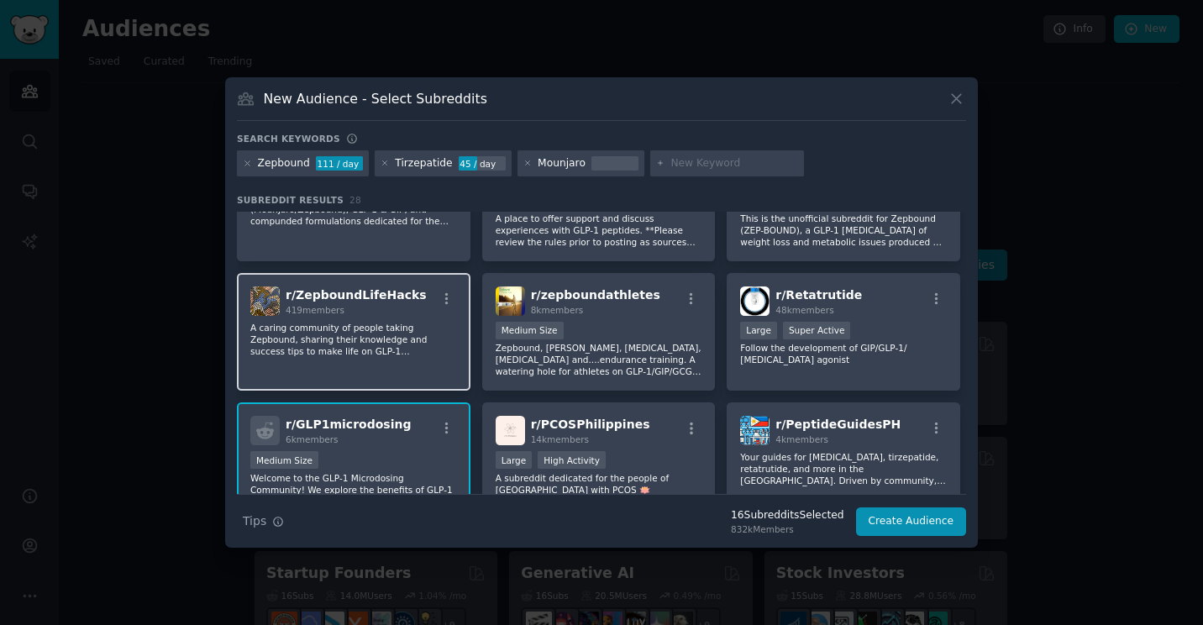
click at [349, 298] on span "r/ ZepboundLifeHacks" at bounding box center [356, 294] width 141 height 13
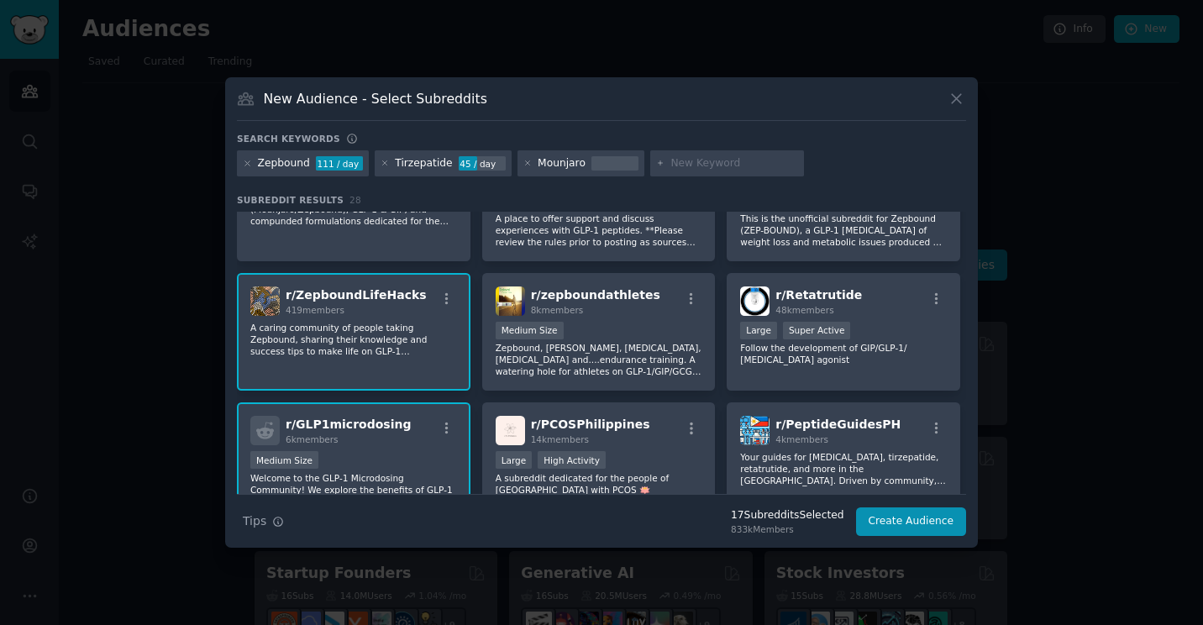
click at [362, 291] on span "r/ ZepboundLifeHacks" at bounding box center [356, 294] width 141 height 13
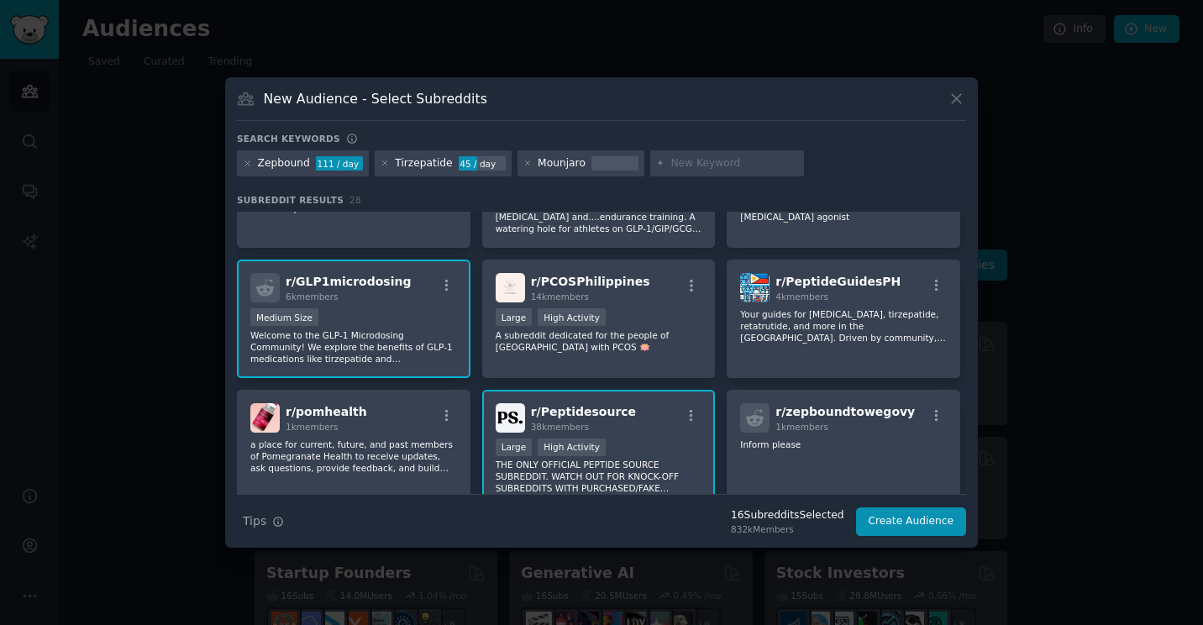
scroll to position [815, 0]
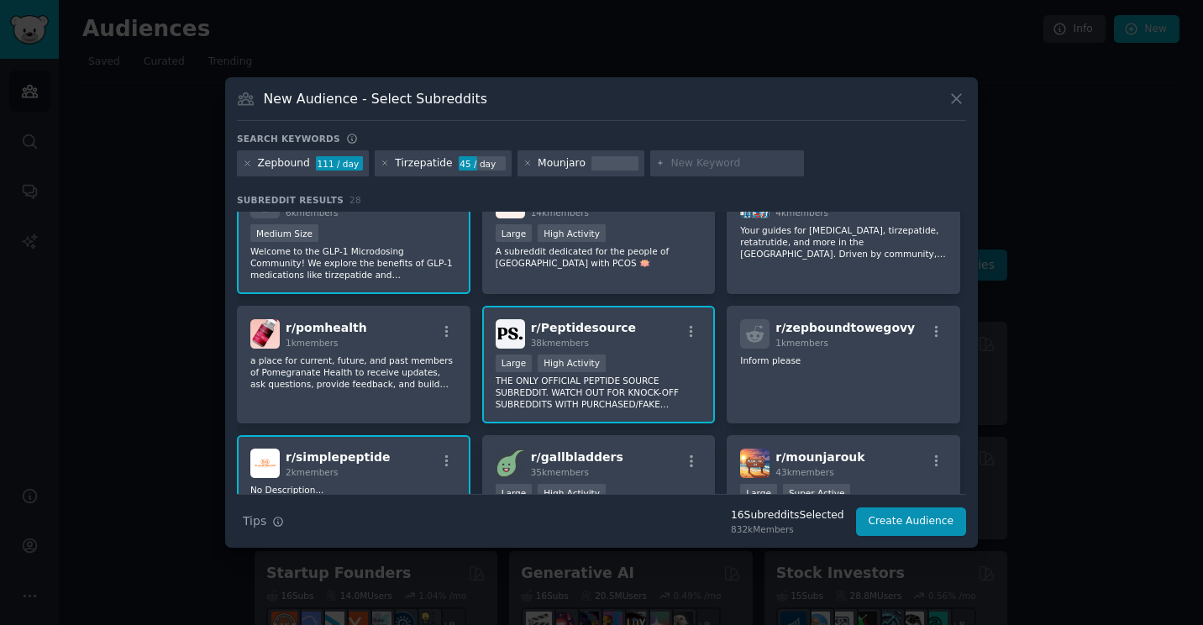
click at [568, 331] on span "r/ Peptidesource" at bounding box center [583, 327] width 105 height 13
click at [689, 333] on icon "button" at bounding box center [690, 331] width 3 height 12
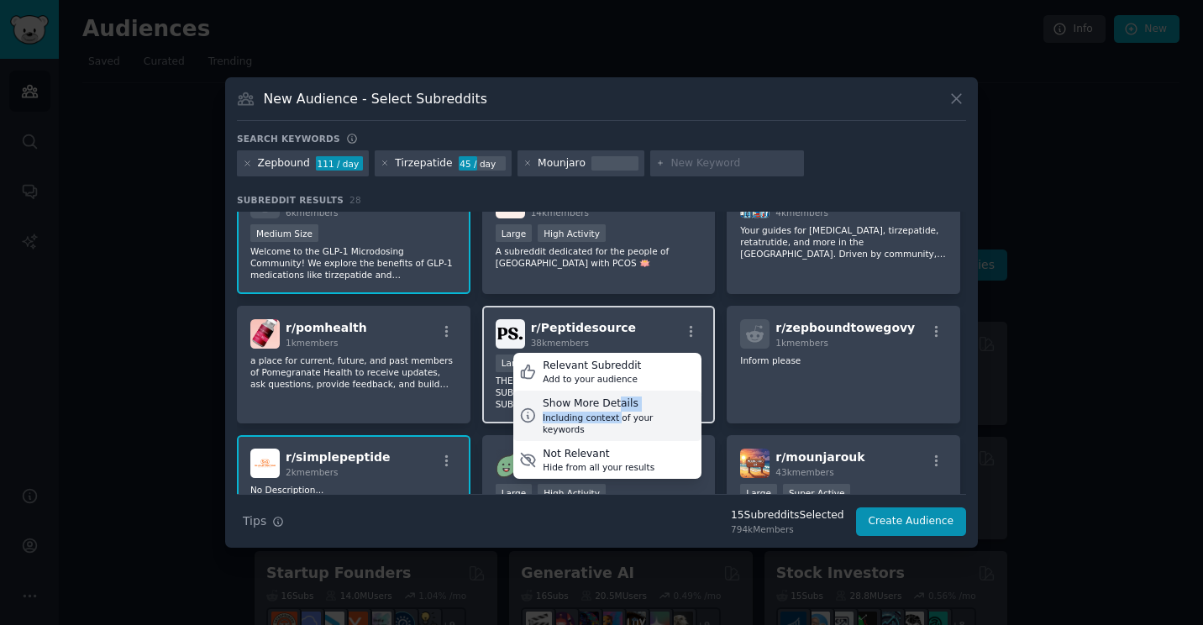
click at [610, 411] on div "Show More Details Including context of your keywords" at bounding box center [619, 415] width 153 height 39
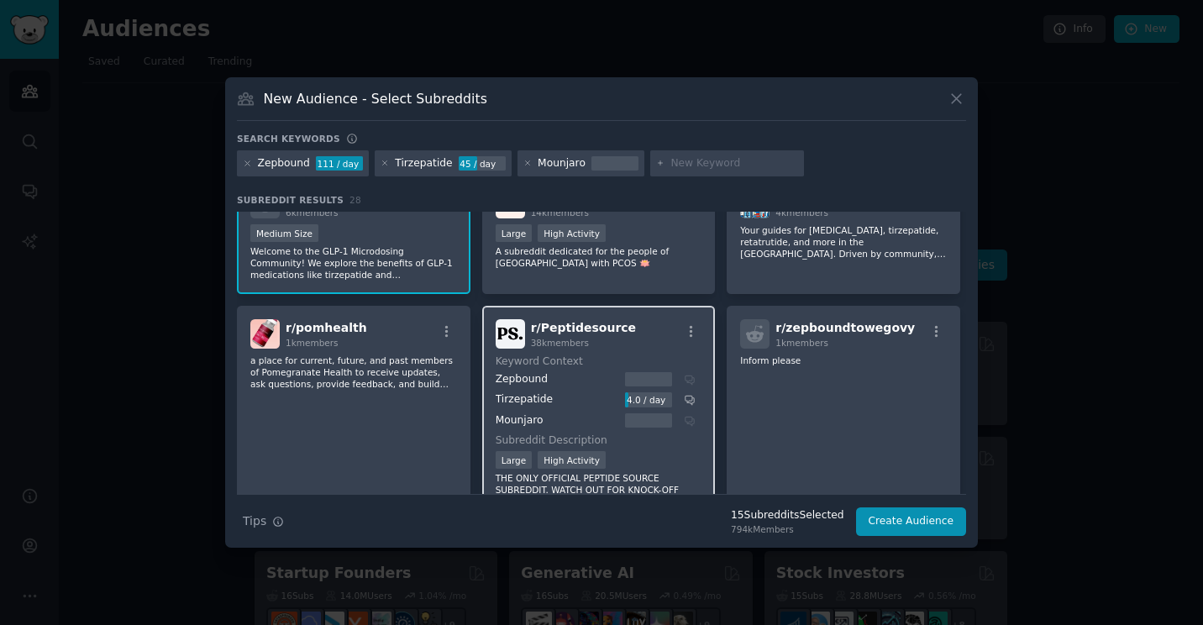
drag, startPoint x: 610, startPoint y: 411, endPoint x: 550, endPoint y: 412, distance: 59.6
click at [550, 412] on dd "Zepbound Tirzepatide 4.0 / day Mounjaro" at bounding box center [595, 400] width 201 height 56
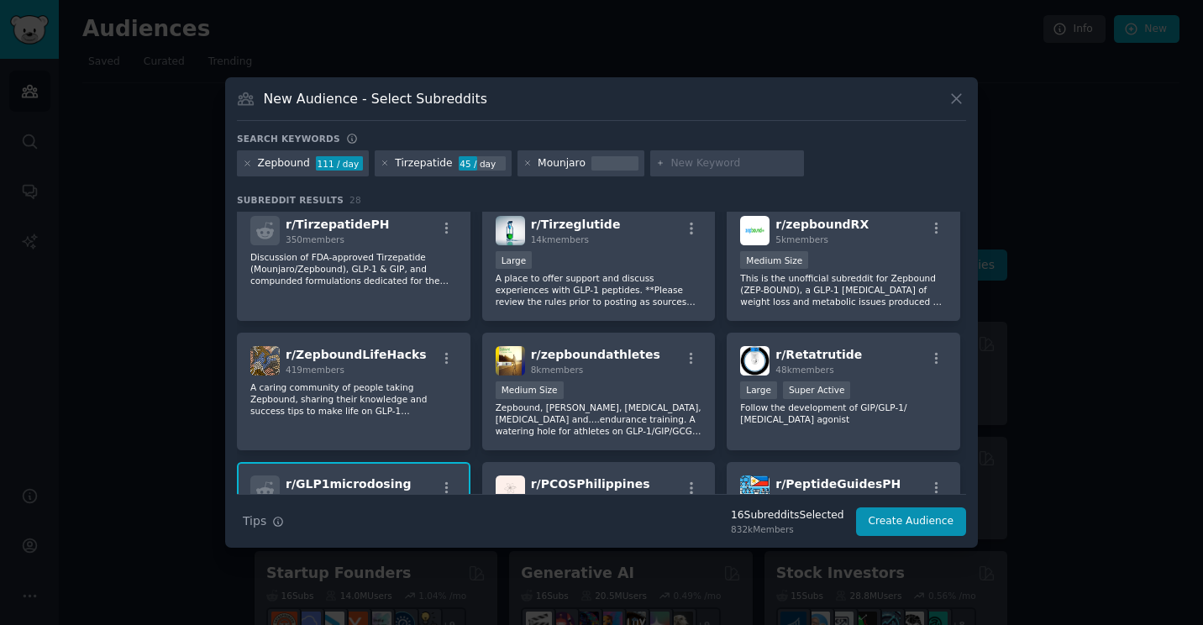
scroll to position [395, 0]
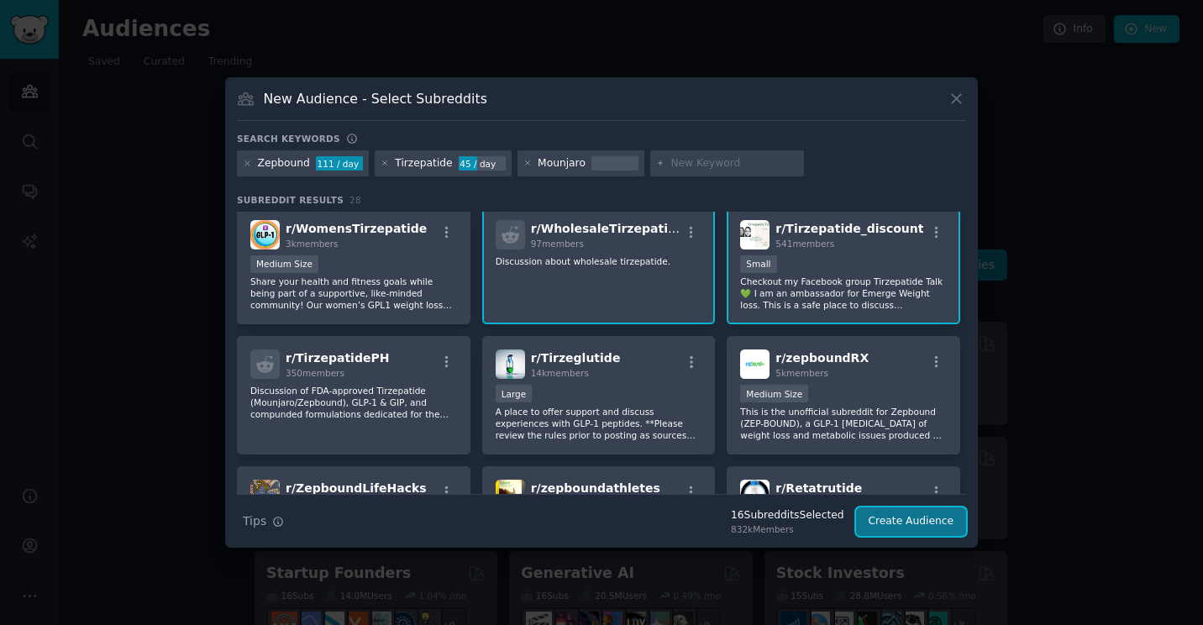
click at [912, 518] on button "Create Audience" at bounding box center [911, 521] width 111 height 29
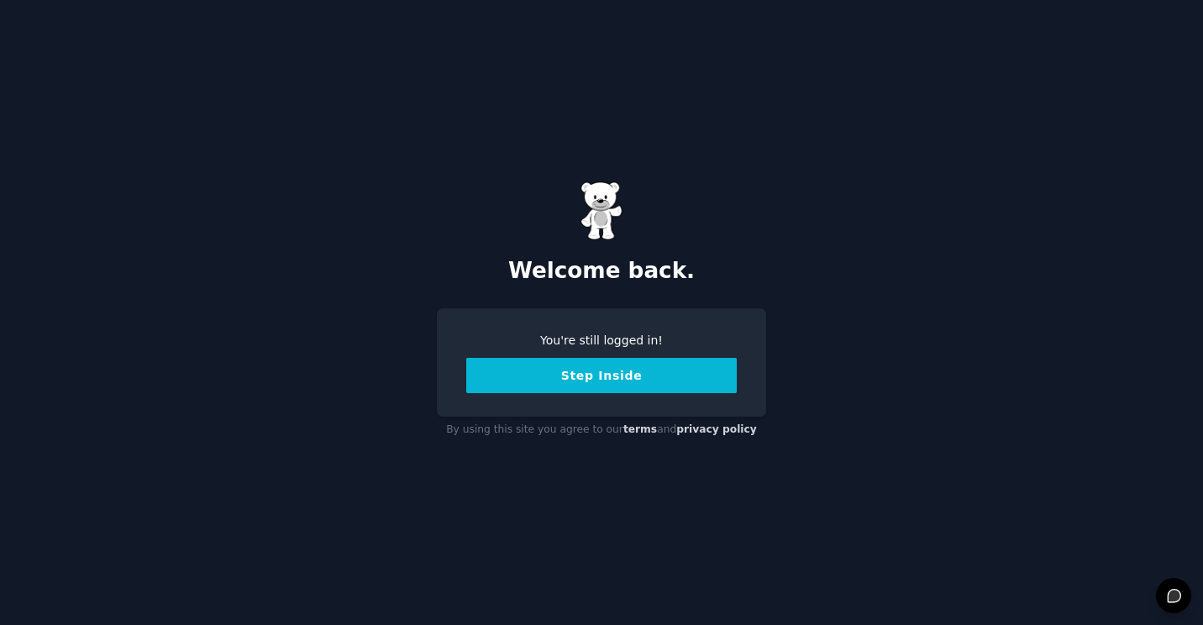
click at [559, 378] on button "Step Inside" at bounding box center [601, 375] width 270 height 35
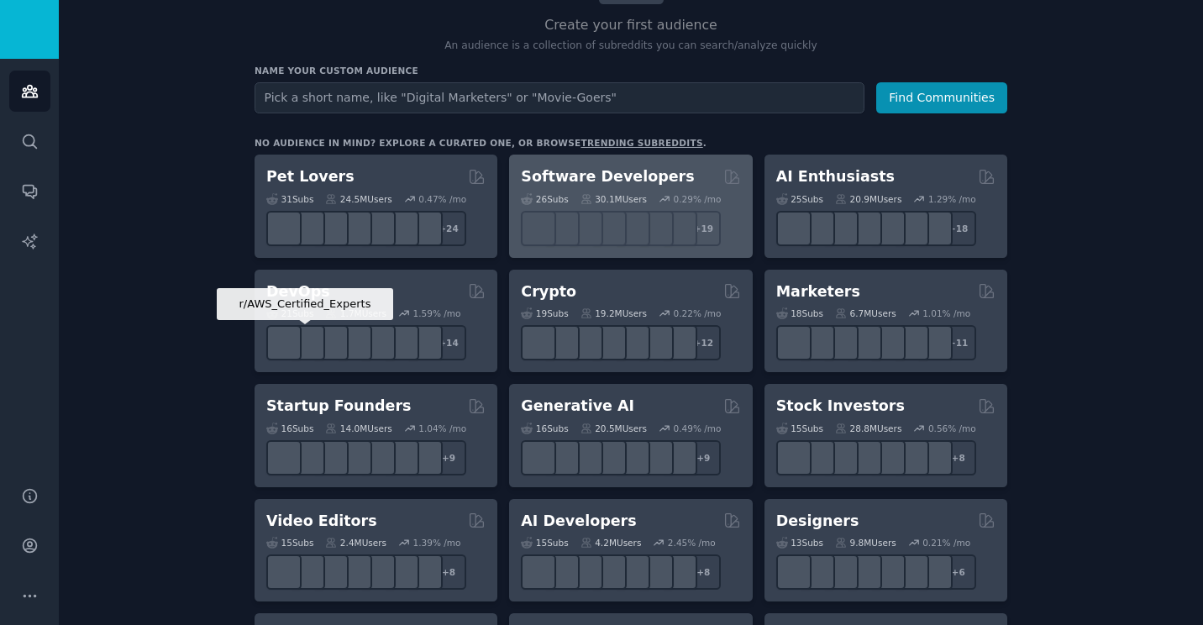
scroll to position [168, 0]
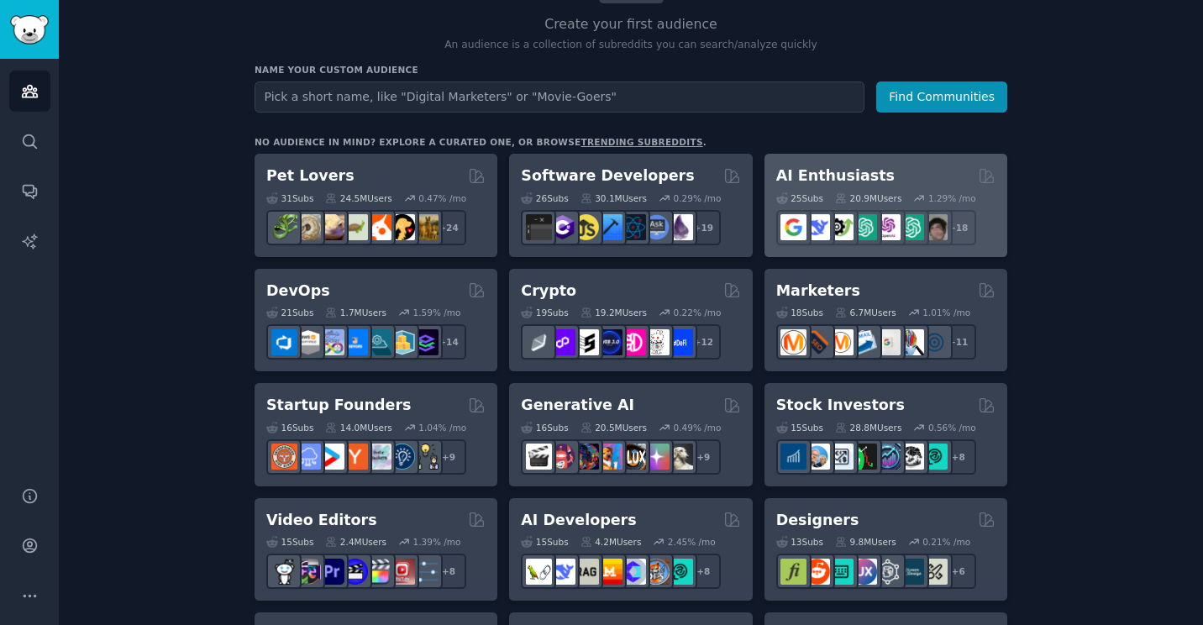
drag, startPoint x: 788, startPoint y: 176, endPoint x: 777, endPoint y: 178, distance: 11.2
click at [777, 178] on h2 "AI Enthusiasts" at bounding box center [835, 175] width 118 height 21
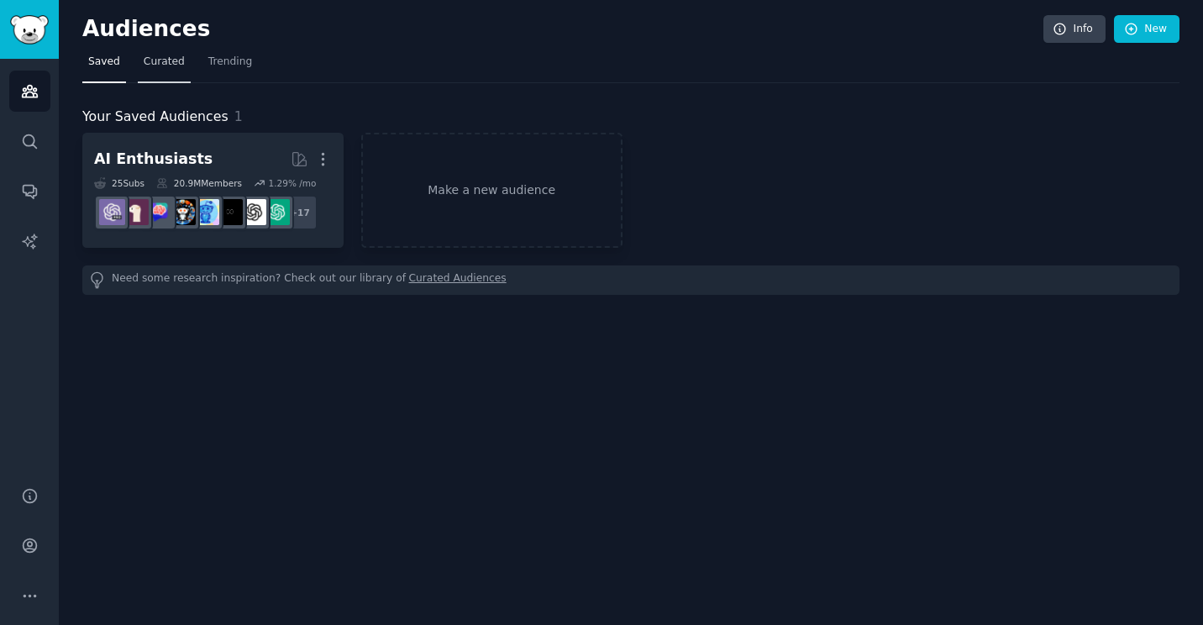
click at [152, 65] on span "Curated" at bounding box center [164, 62] width 41 height 15
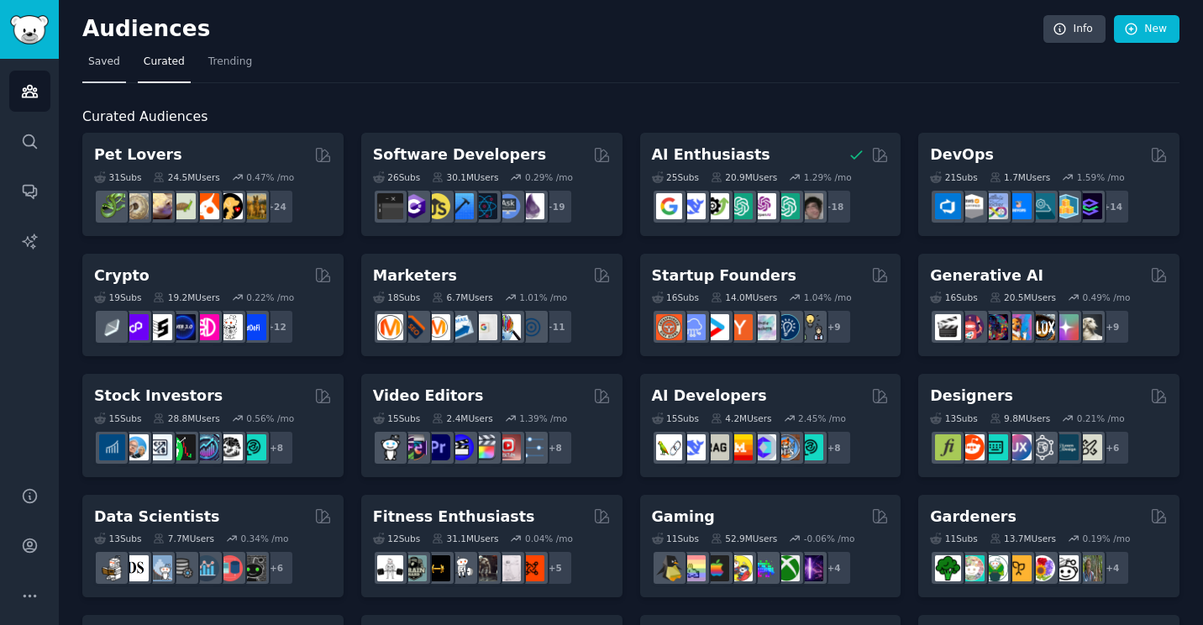
click at [102, 71] on link "Saved" at bounding box center [104, 66] width 44 height 34
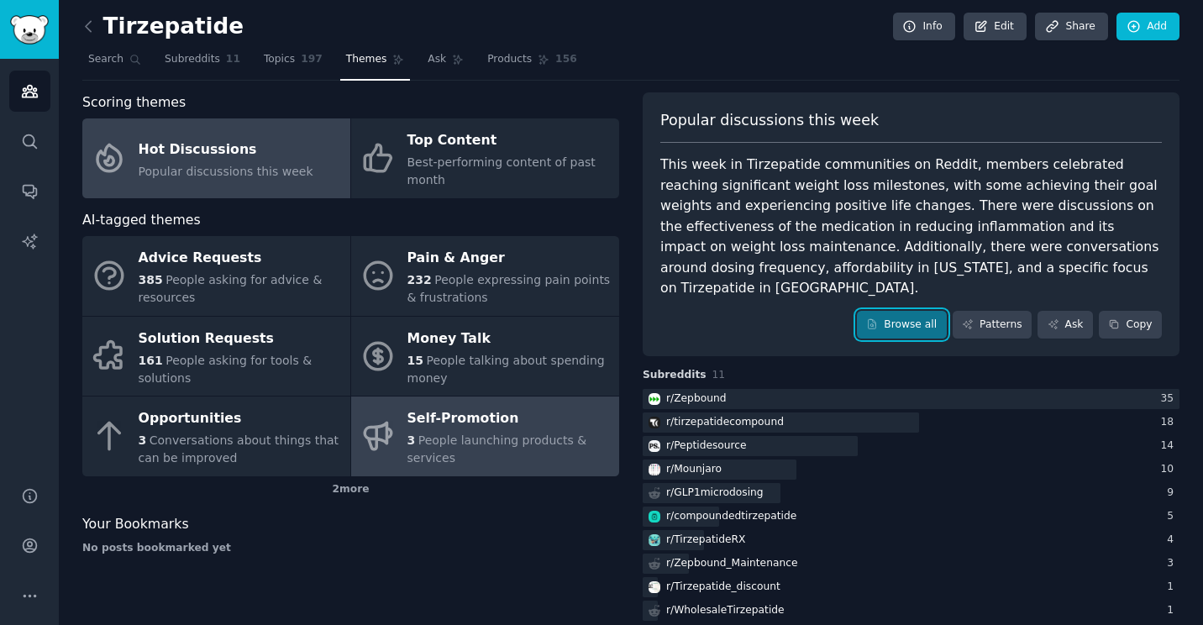
scroll to position [4, 0]
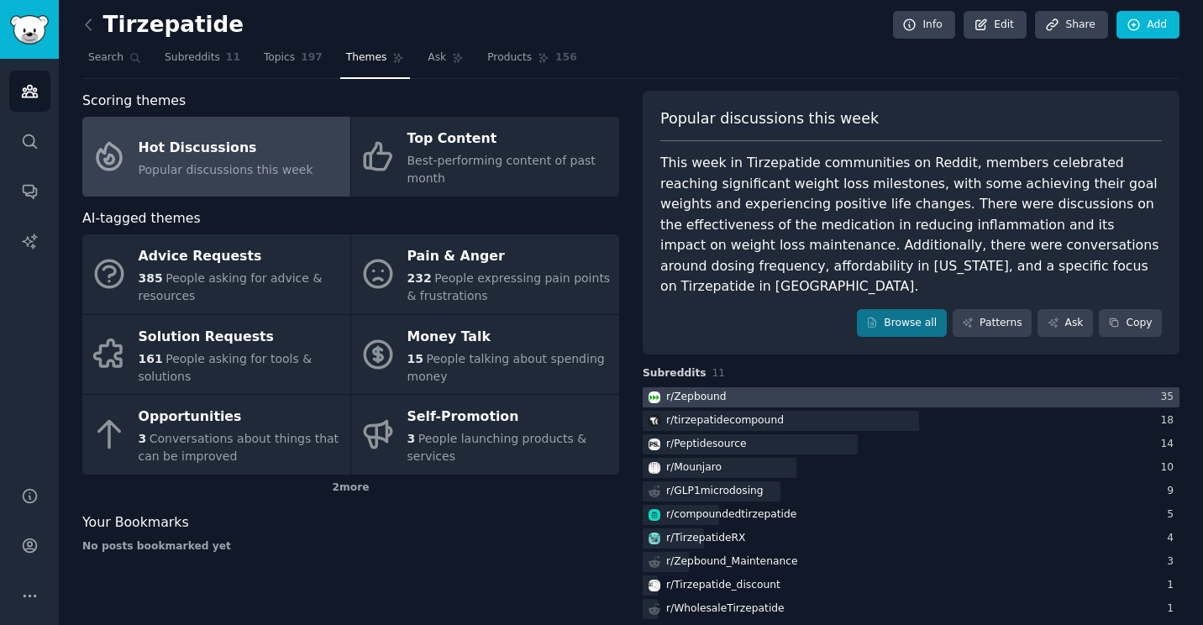
click at [677, 390] on div "r/ Zepbound" at bounding box center [696, 397] width 60 height 15
